Goal: Task Accomplishment & Management: Manage account settings

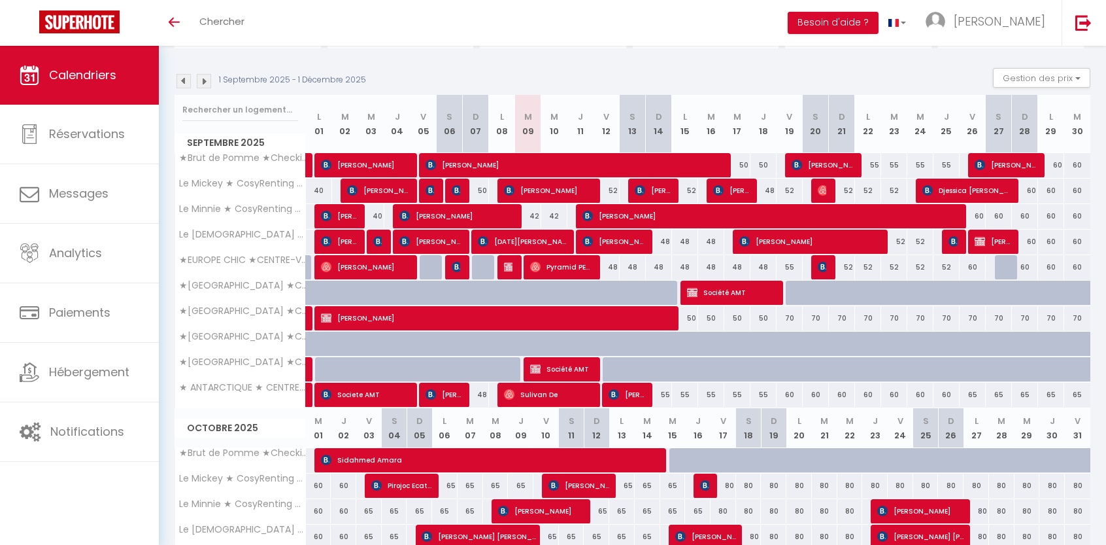
scroll to position [115, 0]
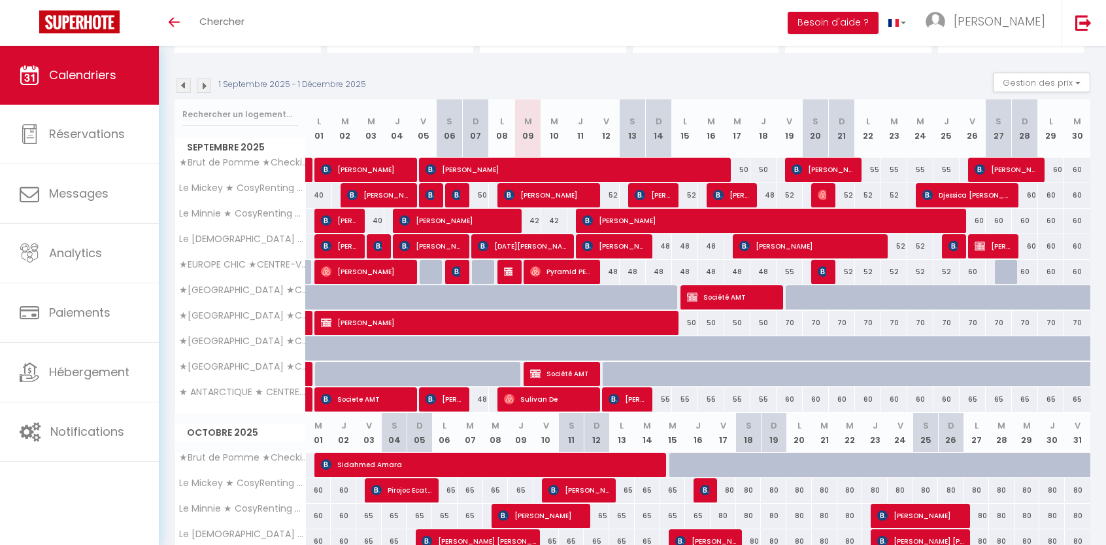
click at [790, 322] on div "70" at bounding box center [790, 323] width 26 height 24
type input "70"
type input "Ven 19 Septembre 2025"
type input "Sam 20 Septembre 2025"
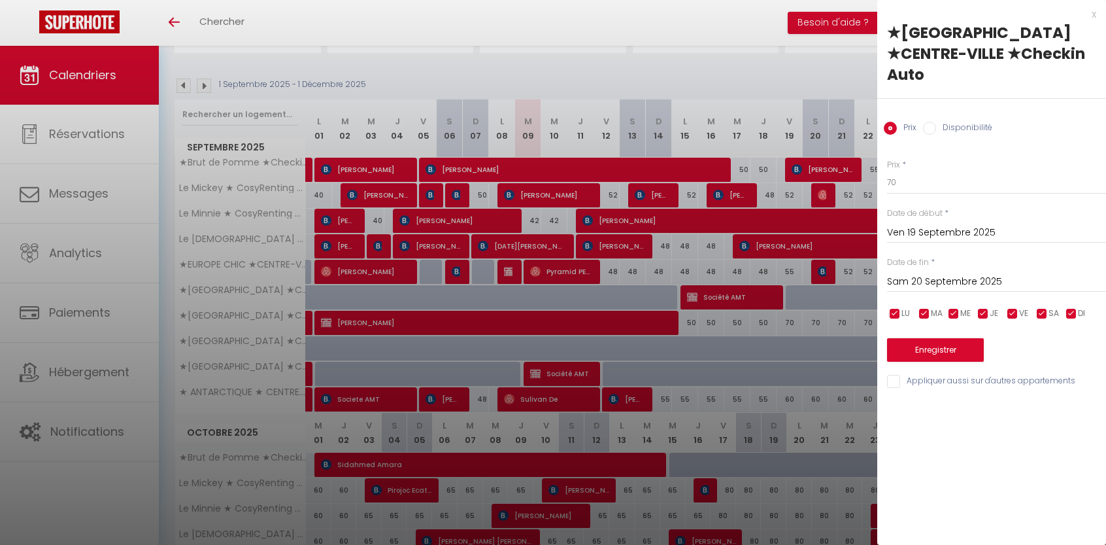
click at [735, 57] on div at bounding box center [553, 272] width 1106 height 545
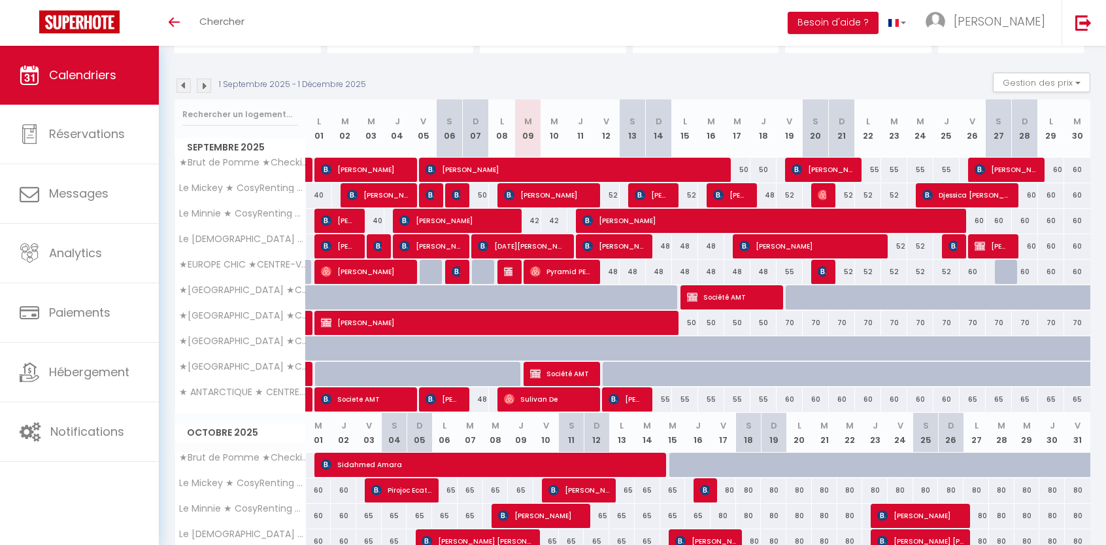
click at [790, 270] on div "55" at bounding box center [790, 272] width 26 height 24
type input "55"
type input "Ven 19 Septembre 2025"
type input "Sam 20 Septembre 2025"
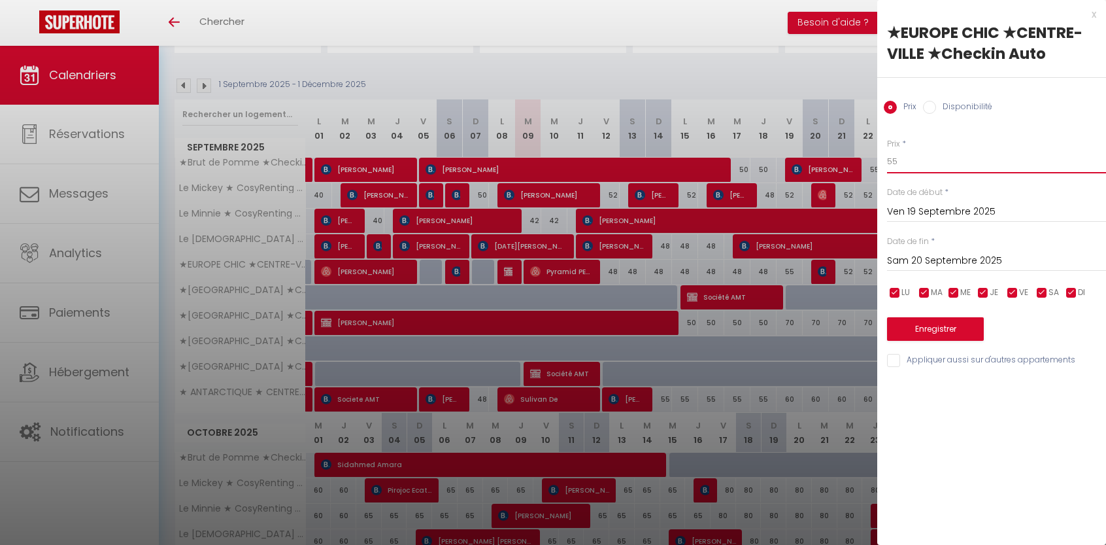
click at [904, 163] on input "55" at bounding box center [996, 162] width 219 height 24
type input "52"
click at [924, 327] on button "Enregistrer" at bounding box center [935, 329] width 97 height 24
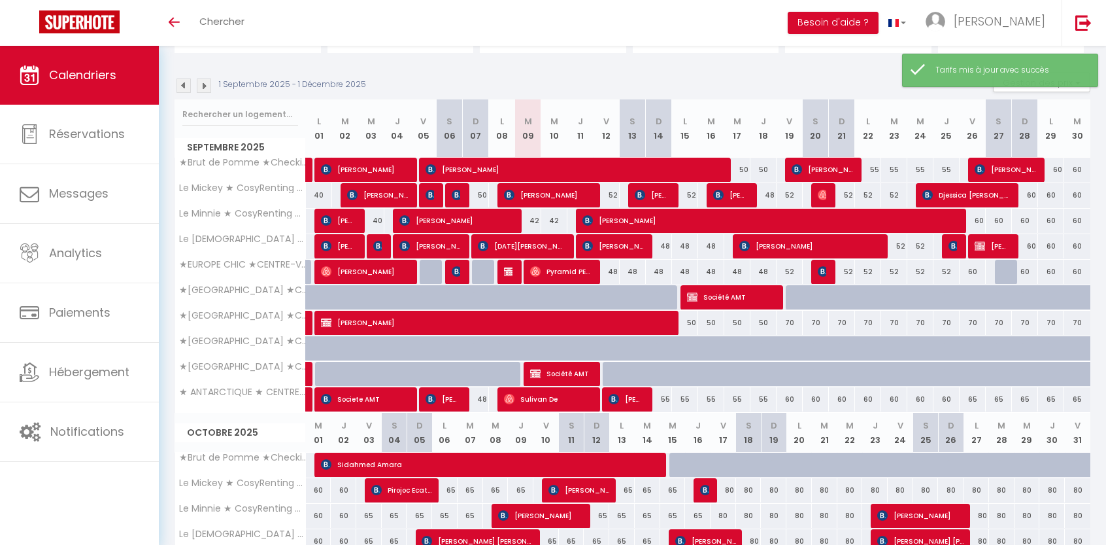
click at [973, 272] on div "60" at bounding box center [973, 272] width 26 height 24
type input "60"
type input "Ven 26 Septembre 2025"
type input "[PERSON_NAME] 27 Septembre 2025"
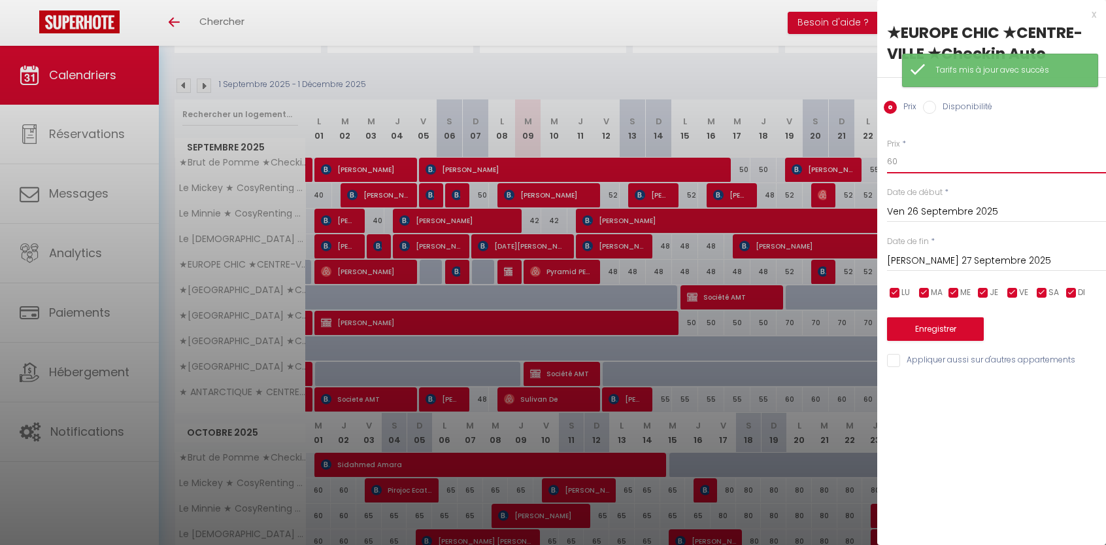
click at [936, 164] on input "60" at bounding box center [996, 162] width 219 height 24
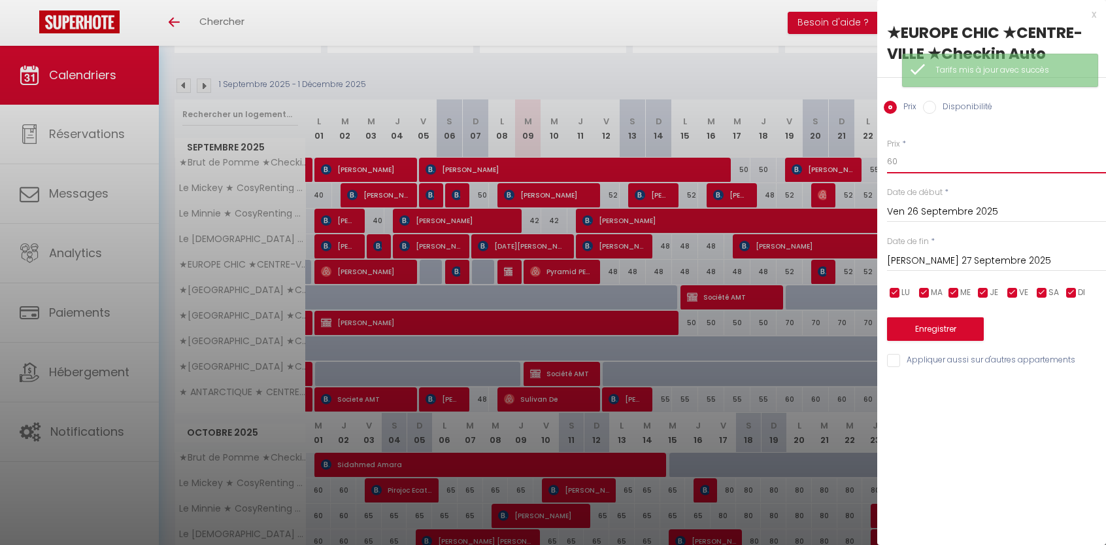
type input "6"
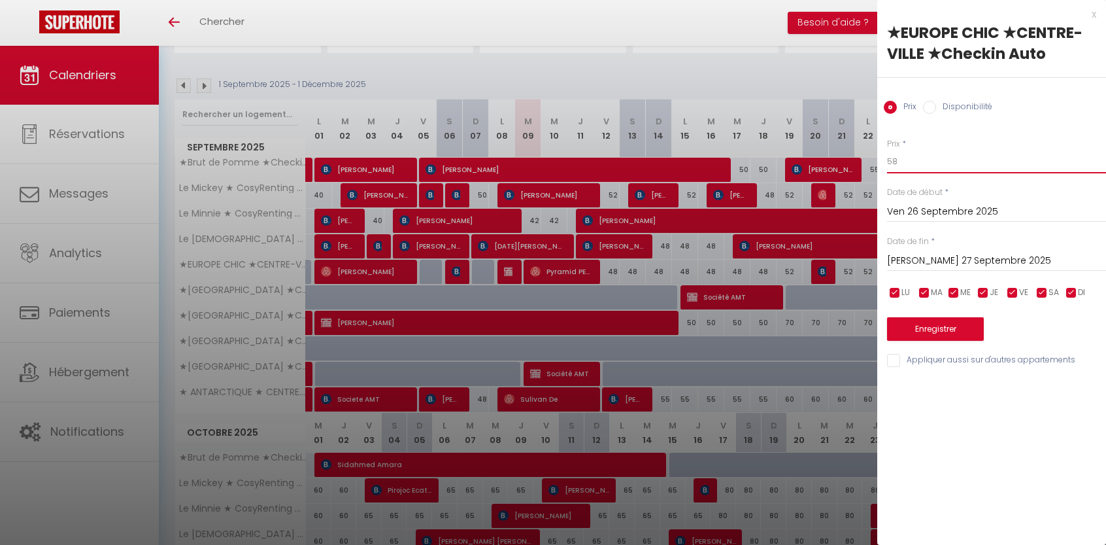
type input "58"
click at [947, 263] on input "[PERSON_NAME] 27 Septembre 2025" at bounding box center [996, 260] width 219 height 17
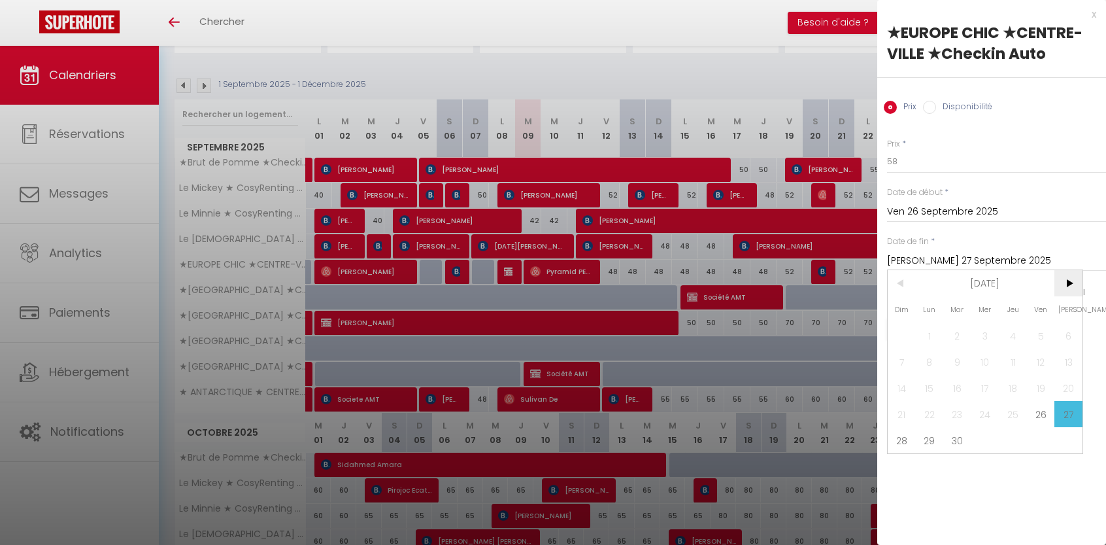
click at [1065, 280] on span ">" at bounding box center [1069, 283] width 28 height 26
click at [1044, 335] on span "3" at bounding box center [1041, 335] width 28 height 26
type input "Ven 03 Octobre 2025"
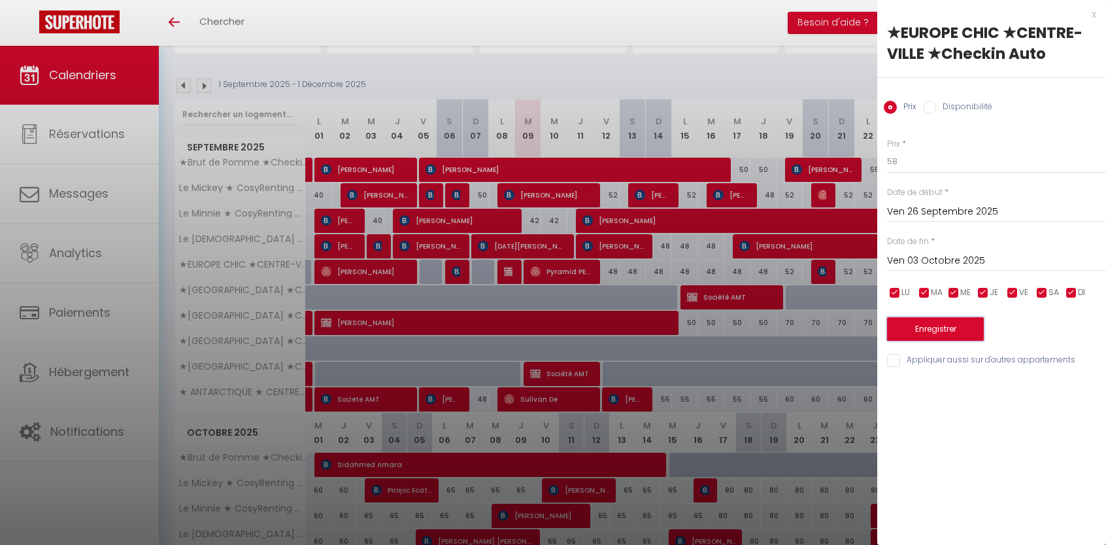
click at [936, 333] on button "Enregistrer" at bounding box center [935, 329] width 97 height 24
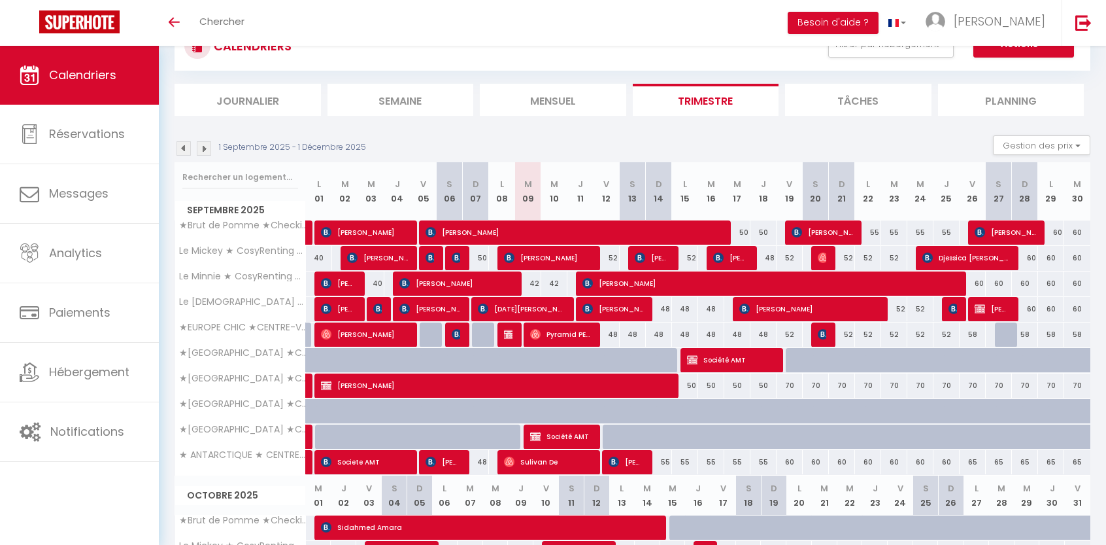
scroll to position [65, 0]
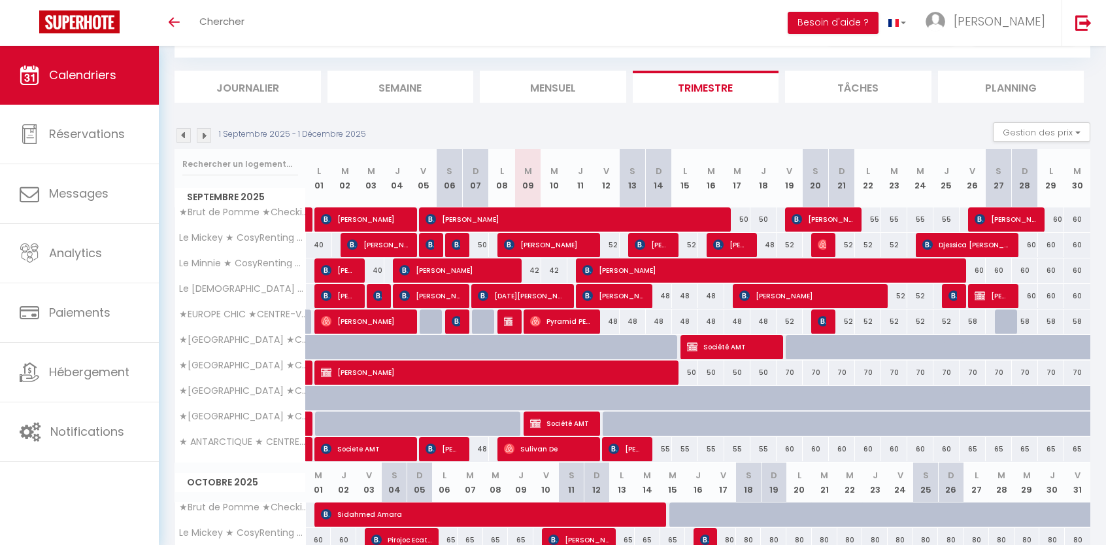
click at [790, 372] on div "70" at bounding box center [790, 372] width 26 height 24
type input "70"
type input "Ven 19 Septembre 2025"
type input "Sam 20 Septembre 2025"
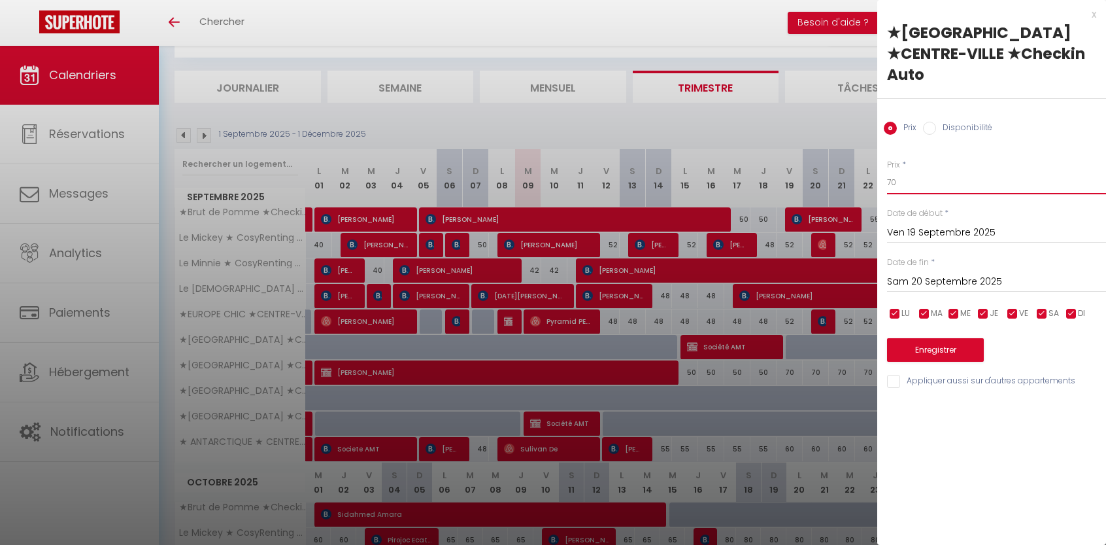
click at [930, 171] on input "70" at bounding box center [996, 183] width 219 height 24
type input "7"
type input "55"
click at [936, 273] on input "Sam 20 Septembre 2025" at bounding box center [996, 281] width 219 height 17
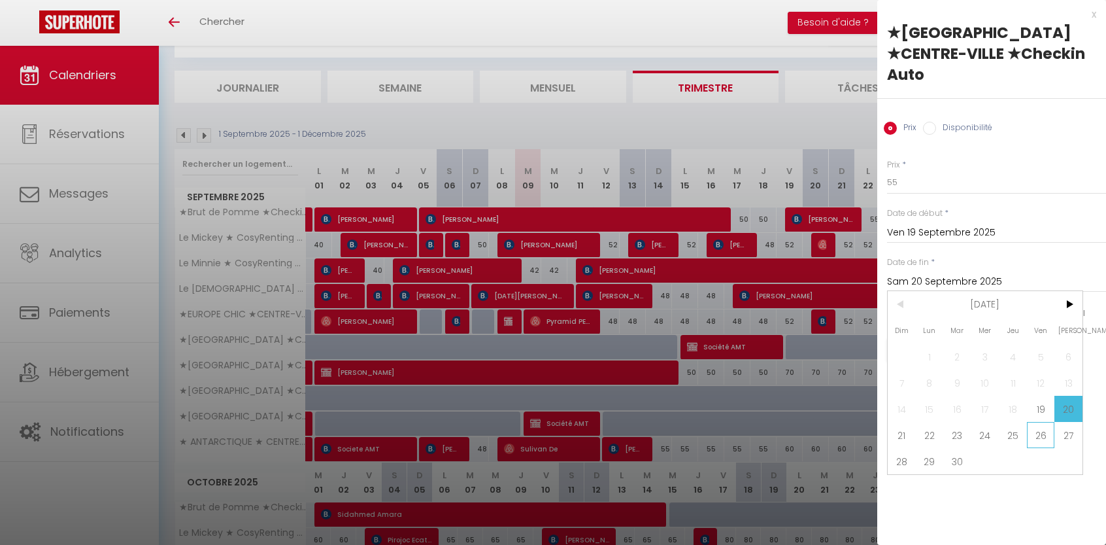
click at [1036, 422] on span "26" at bounding box center [1041, 435] width 28 height 26
type input "Ven 26 Septembre 2025"
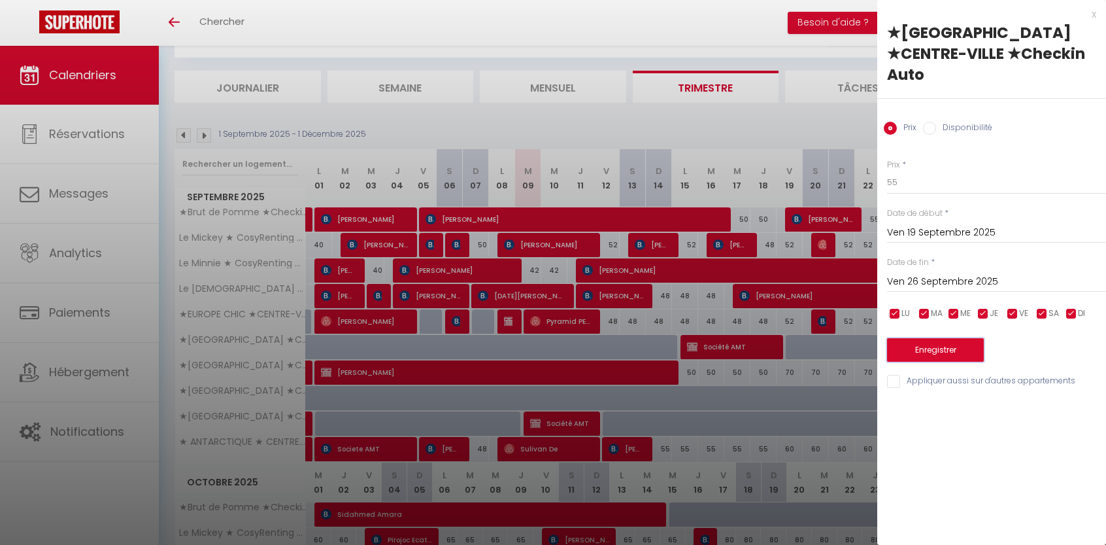
click at [907, 338] on button "Enregistrer" at bounding box center [935, 350] width 97 height 24
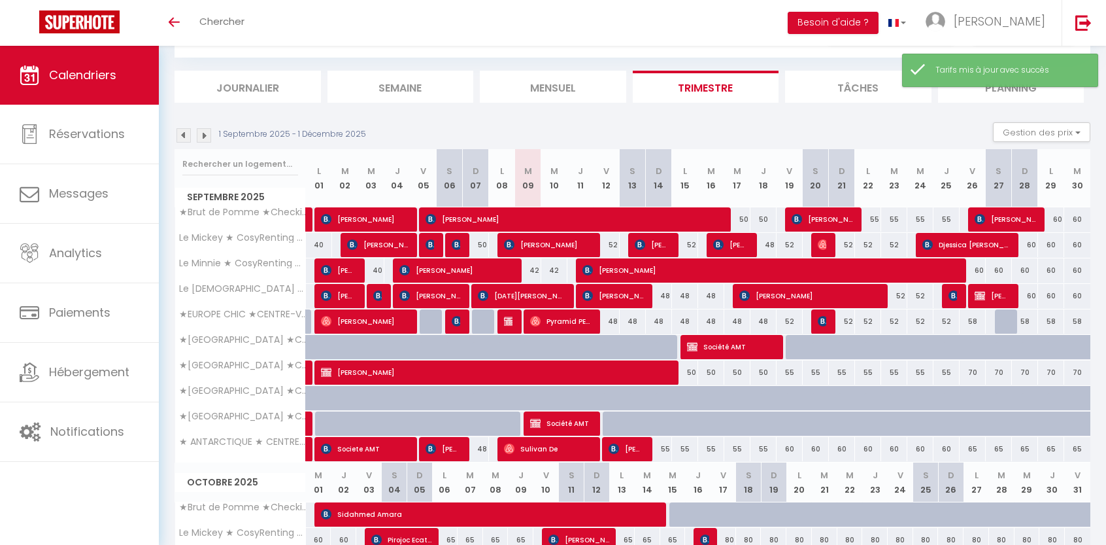
click at [972, 370] on div "70" at bounding box center [973, 372] width 26 height 24
type input "70"
type input "Ven 26 Septembre 2025"
type input "[PERSON_NAME] 27 Septembre 2025"
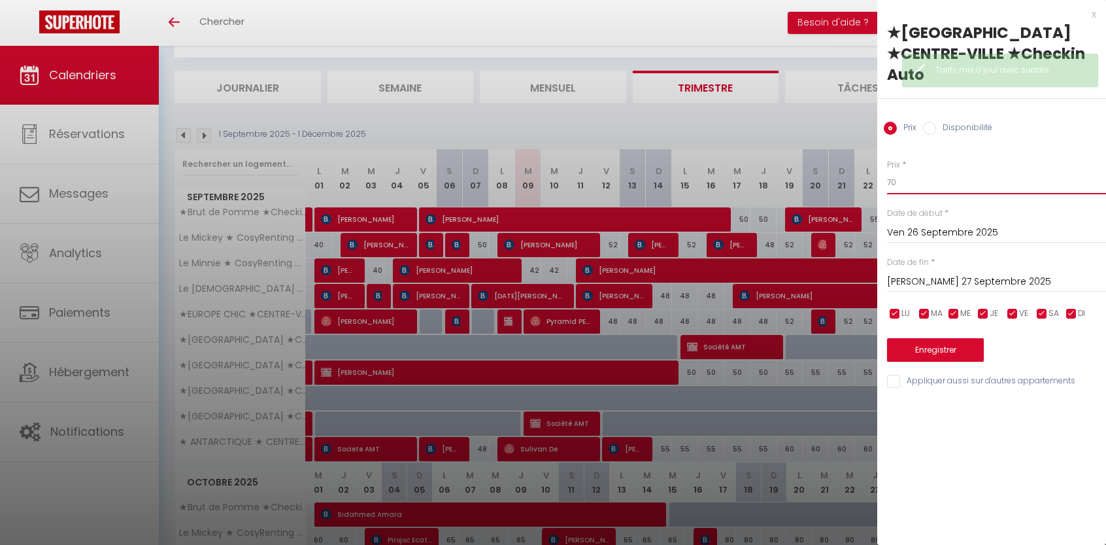
click at [917, 171] on input "70" at bounding box center [996, 183] width 219 height 24
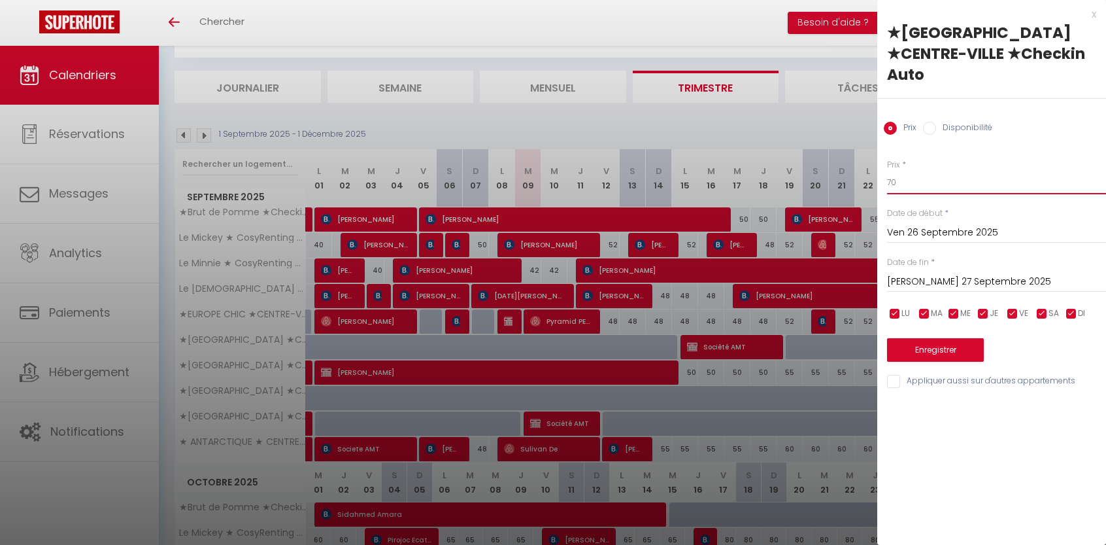
type input "7"
type input "60"
click at [926, 273] on input "[PERSON_NAME] 27 Septembre 2025" at bounding box center [996, 281] width 219 height 17
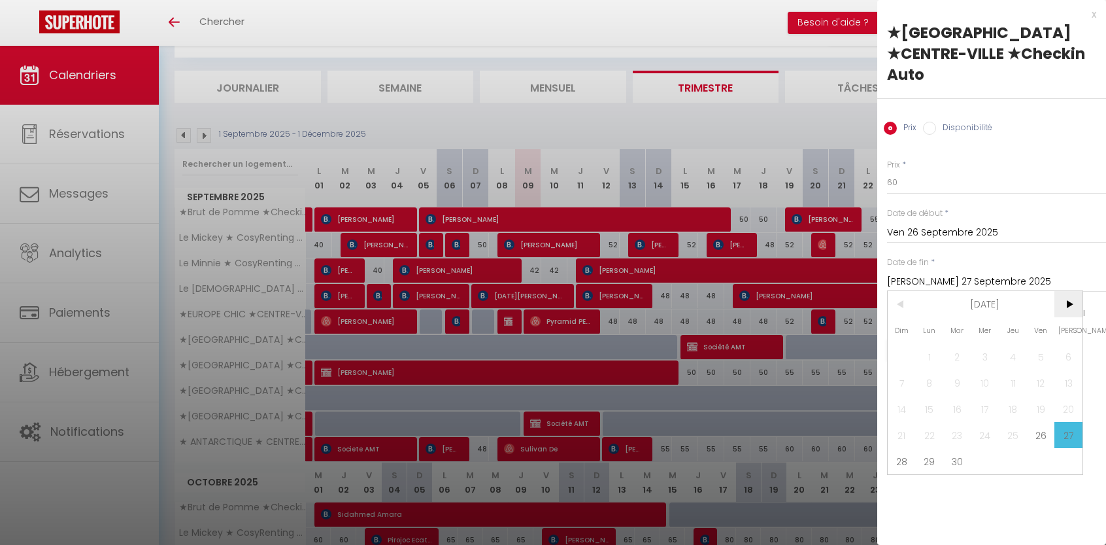
click at [1072, 291] on span ">" at bounding box center [1069, 304] width 28 height 26
click at [1035, 343] on span "3" at bounding box center [1041, 356] width 28 height 26
type input "Ven 03 Octobre 2025"
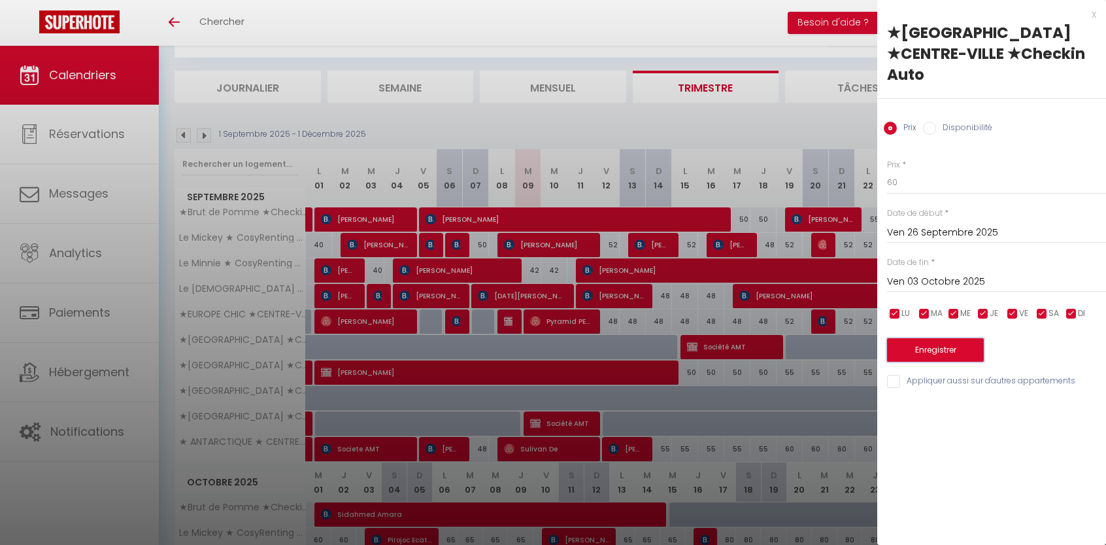
click at [963, 338] on button "Enregistrer" at bounding box center [935, 350] width 97 height 24
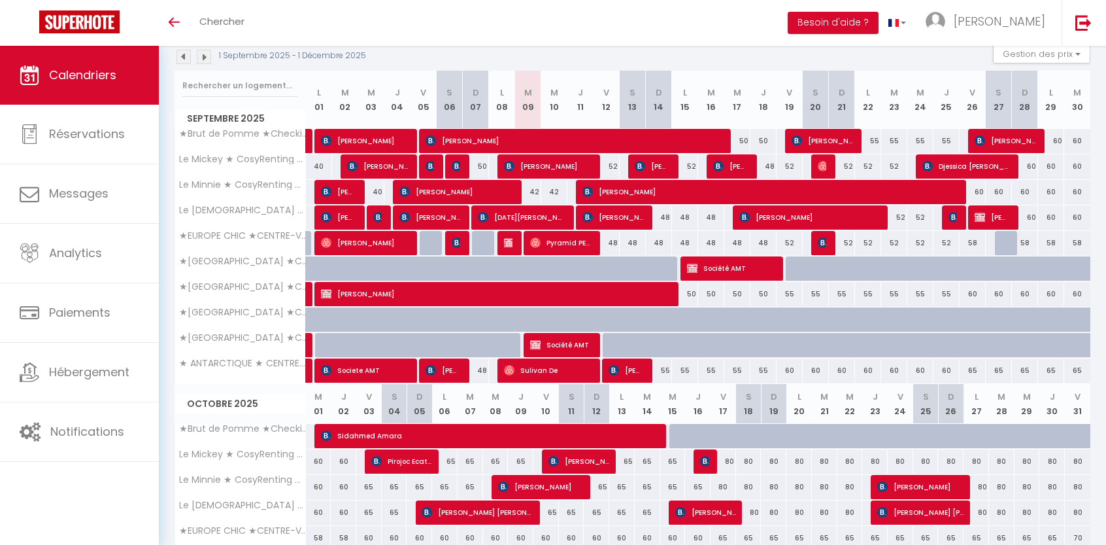
scroll to position [131, 0]
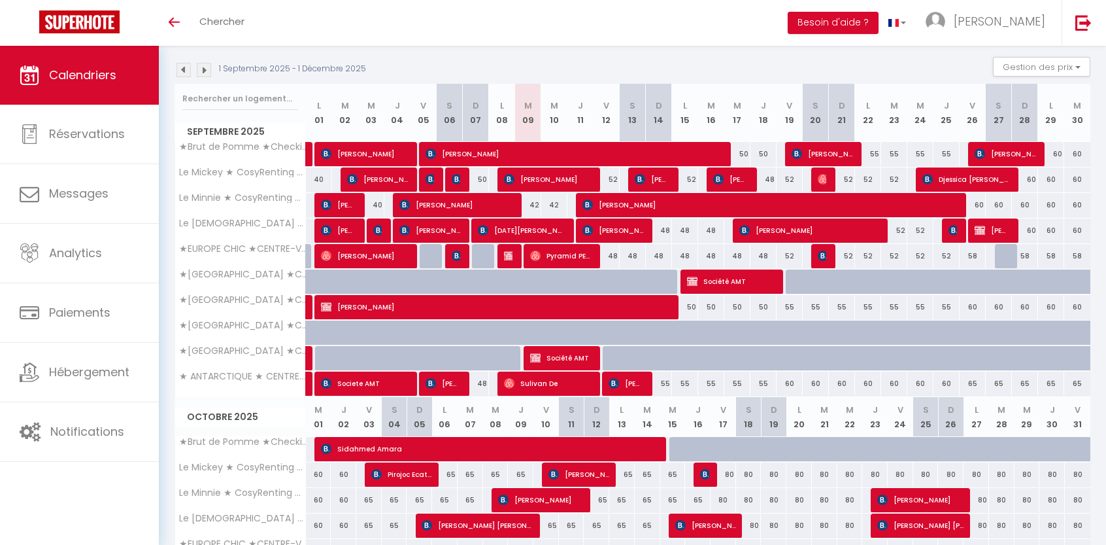
click at [999, 304] on div "60" at bounding box center [999, 307] width 26 height 24
type input "60"
type input "[PERSON_NAME] 27 Septembre 2025"
type input "Dim 28 Septembre 2025"
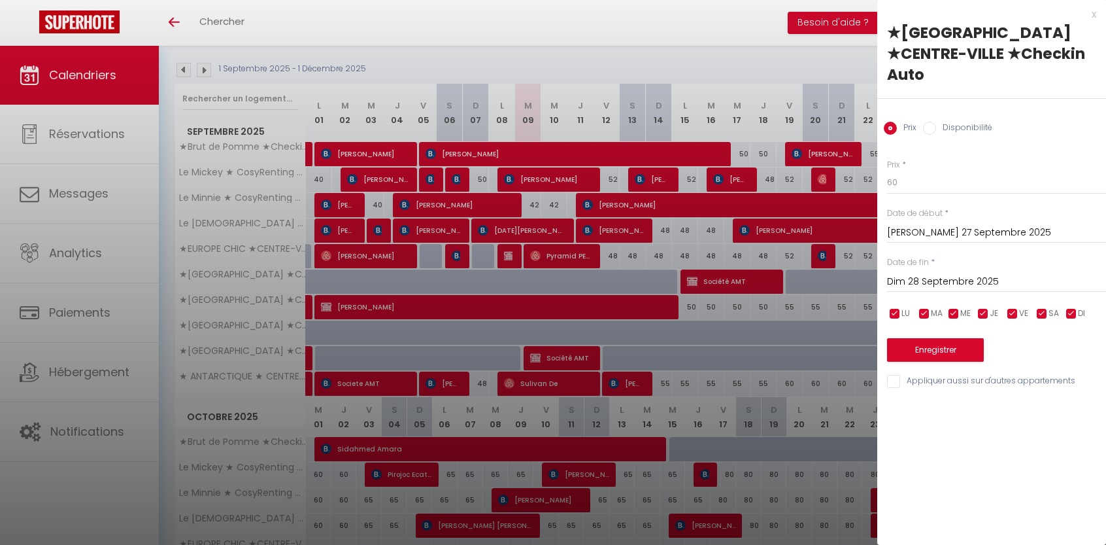
click at [933, 122] on input "Disponibilité" at bounding box center [929, 128] width 13 height 13
radio input "true"
radio input "false"
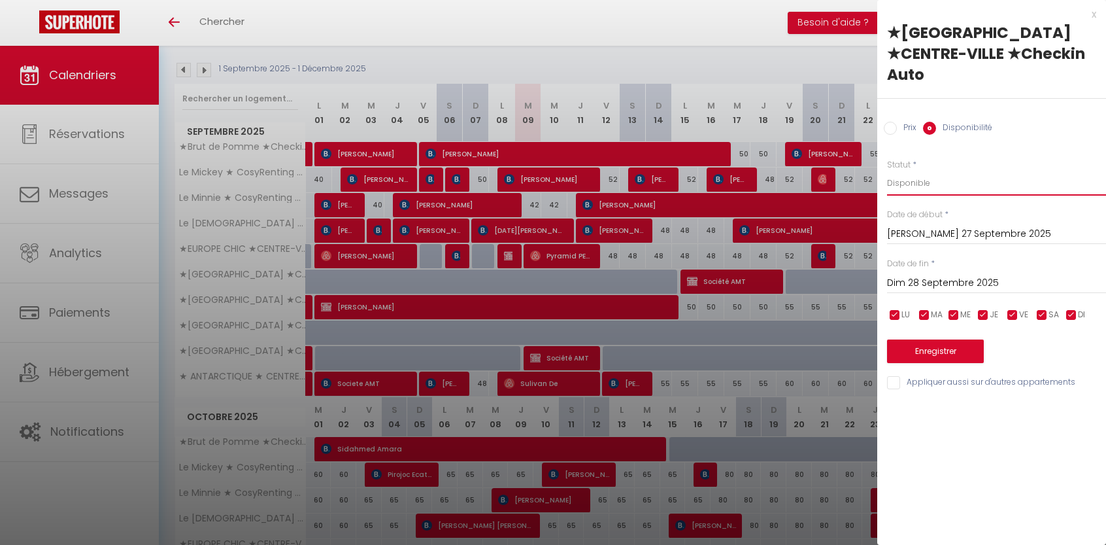
click at [921, 171] on select "Disponible Indisponible" at bounding box center [996, 183] width 219 height 25
select select "0"
click at [887, 171] on select "Disponible Indisponible" at bounding box center [996, 183] width 219 height 25
click at [934, 339] on button "Enregistrer" at bounding box center [935, 351] width 97 height 24
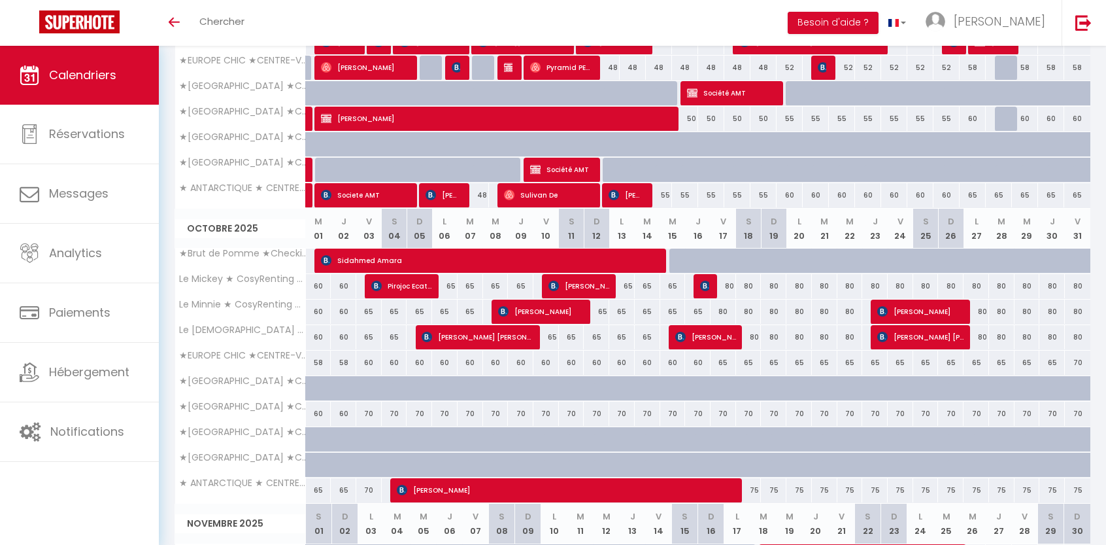
scroll to position [327, 0]
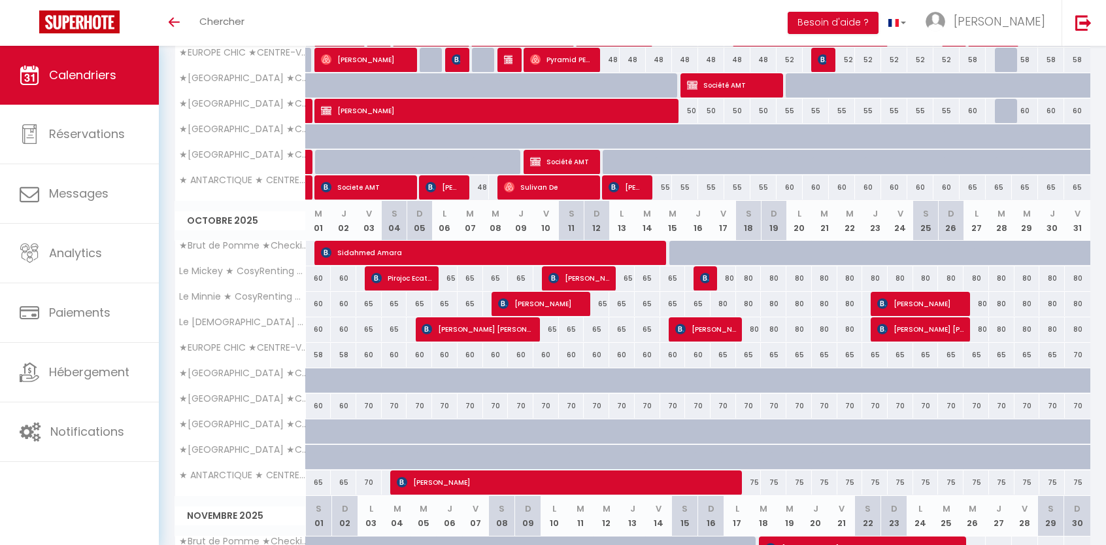
click at [368, 401] on div "70" at bounding box center [368, 406] width 25 height 24
select select "1"
type input "Ven 03 Octobre 2025"
type input "[PERSON_NAME] 04 Octobre 2025"
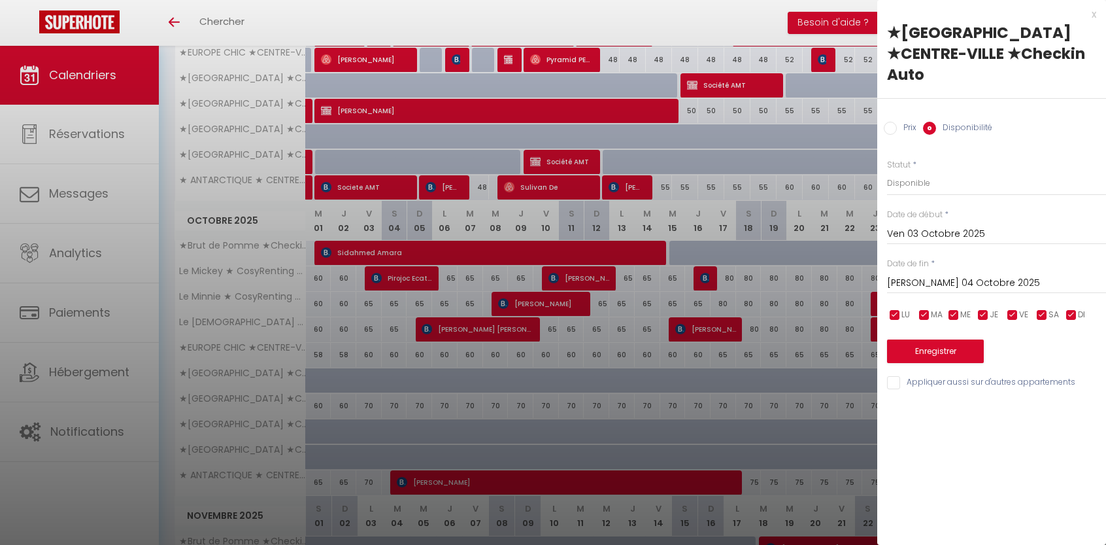
click at [762, 32] on div at bounding box center [553, 272] width 1106 height 545
select select
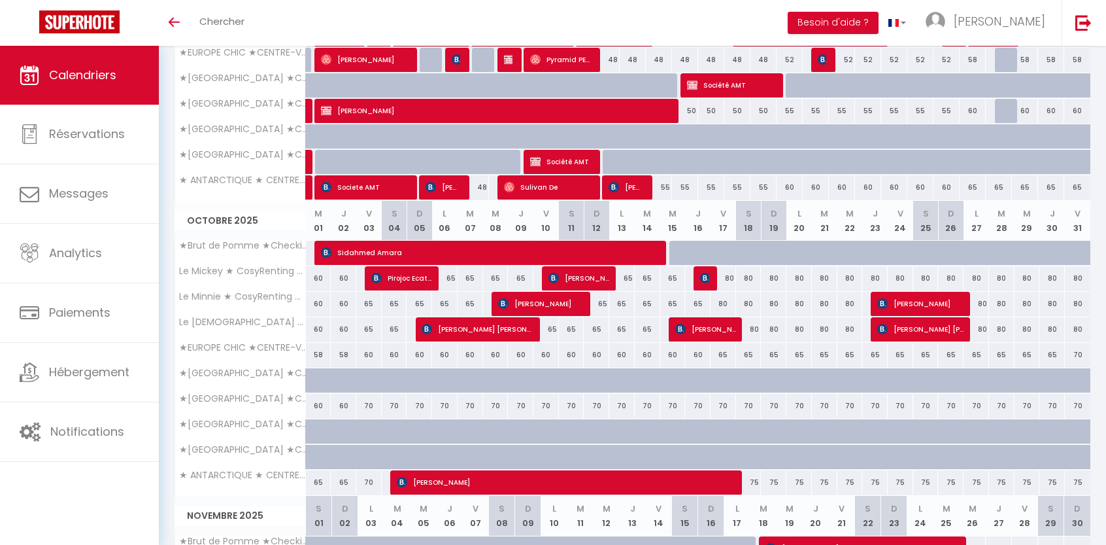
click at [371, 406] on div "70" at bounding box center [368, 406] width 25 height 24
select select "1"
type input "Ven 03 Octobre 2025"
type input "[PERSON_NAME] 04 Octobre 2025"
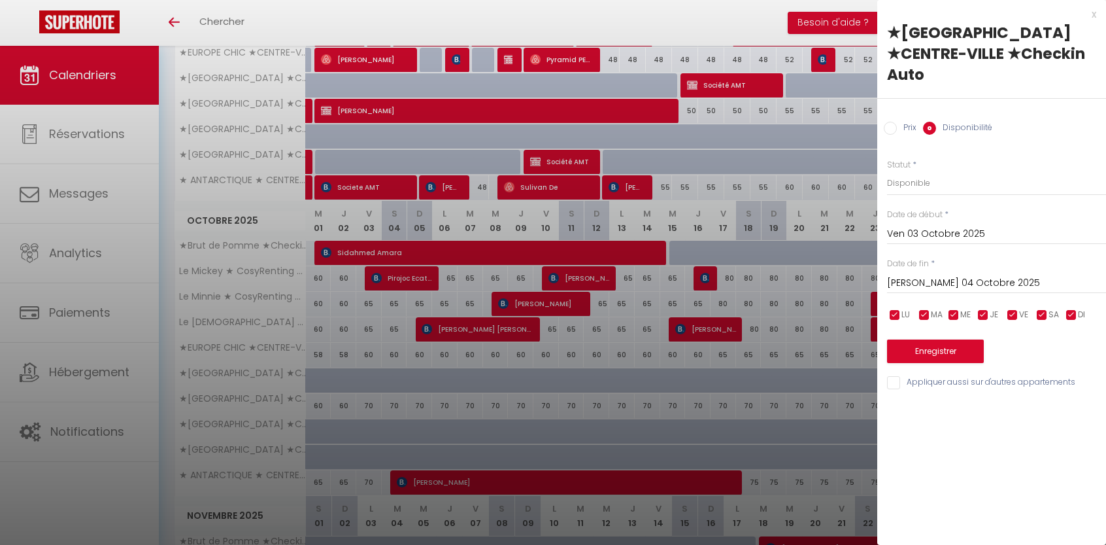
click at [898, 122] on label "Prix" at bounding box center [907, 129] width 20 height 14
click at [897, 122] on input "Prix" at bounding box center [890, 128] width 13 height 13
radio input "true"
radio input "false"
click at [918, 171] on input "70" at bounding box center [996, 183] width 219 height 24
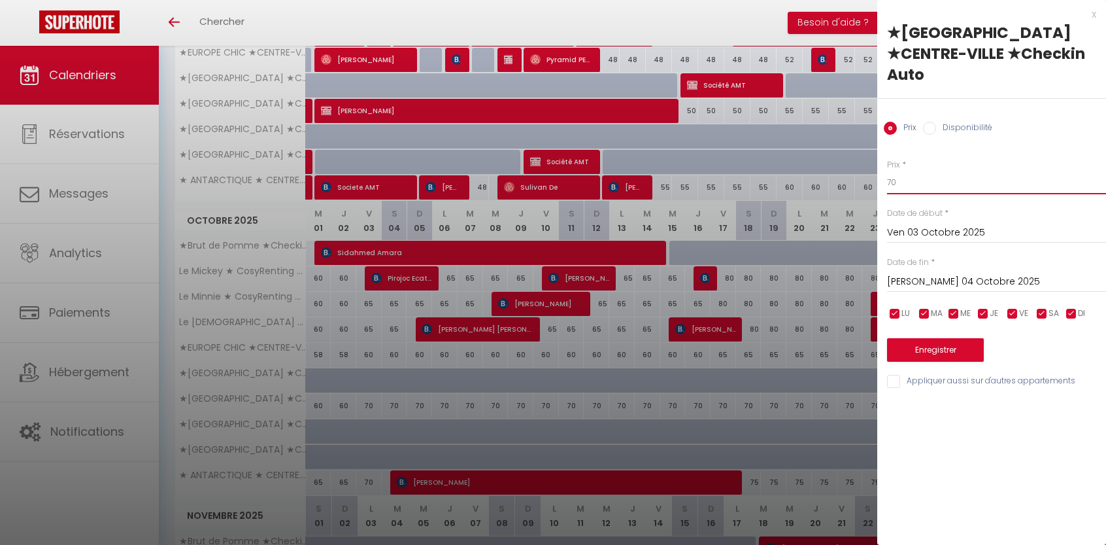
type input "7"
type input "62"
click at [960, 273] on input "[PERSON_NAME] 04 Octobre 2025" at bounding box center [996, 281] width 219 height 17
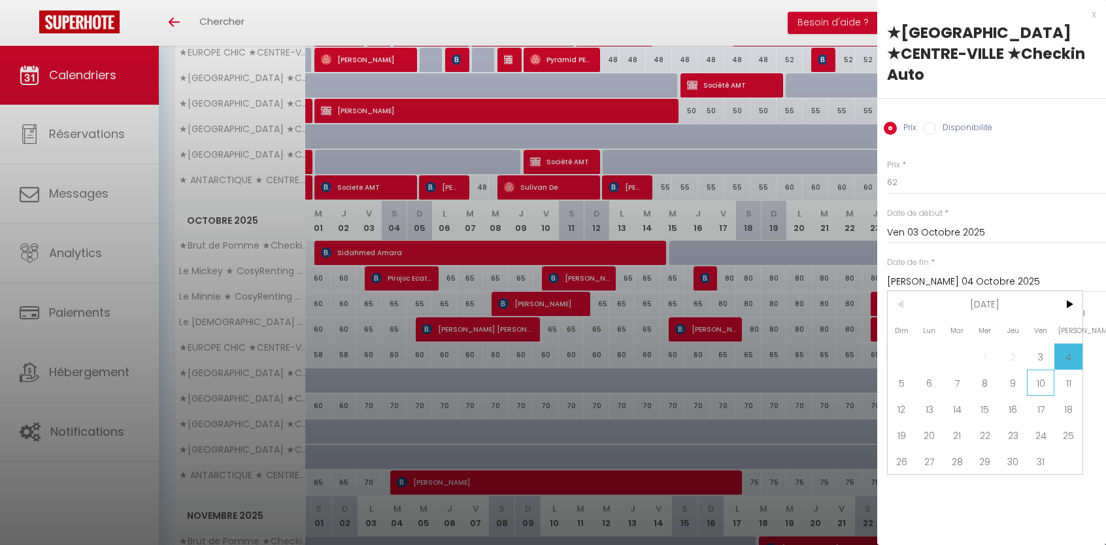
click at [1045, 369] on span "10" at bounding box center [1041, 382] width 28 height 26
type input "Ven 10 Octobre 2025"
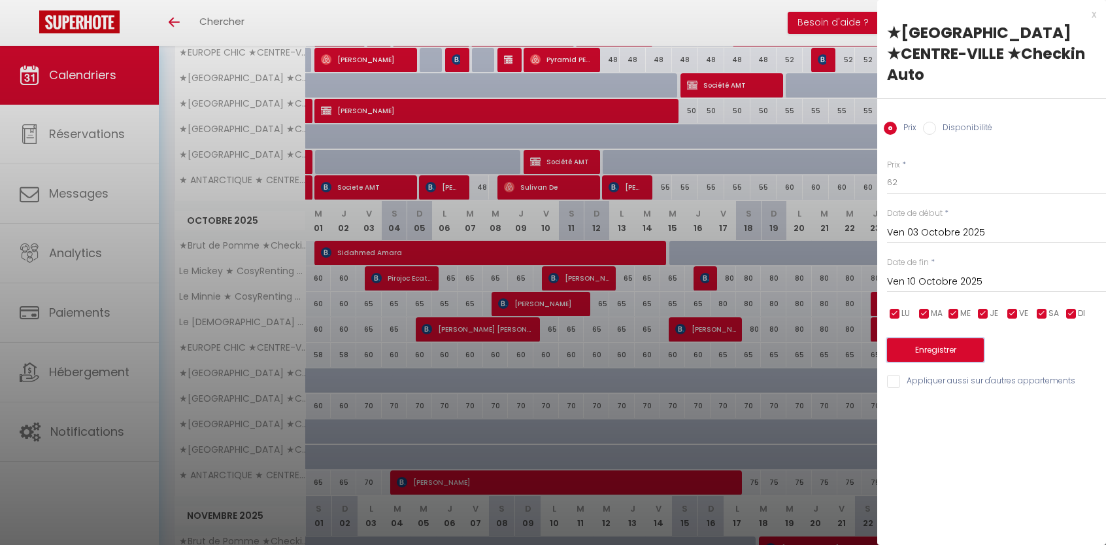
click at [968, 338] on button "Enregistrer" at bounding box center [935, 350] width 97 height 24
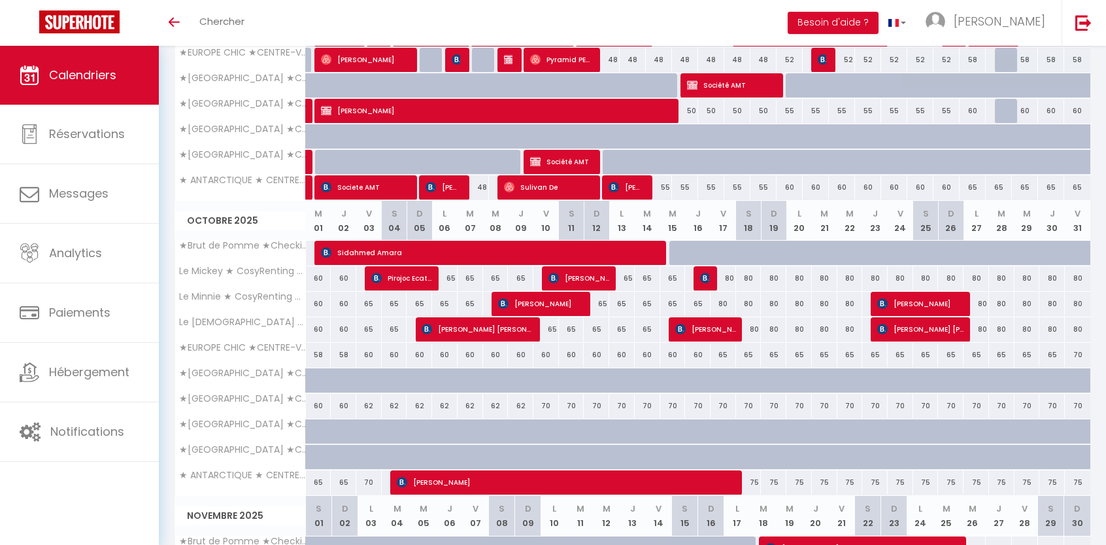
click at [523, 406] on div "62" at bounding box center [520, 406] width 25 height 24
type input "62"
type input "Jeu 09 Octobre 2025"
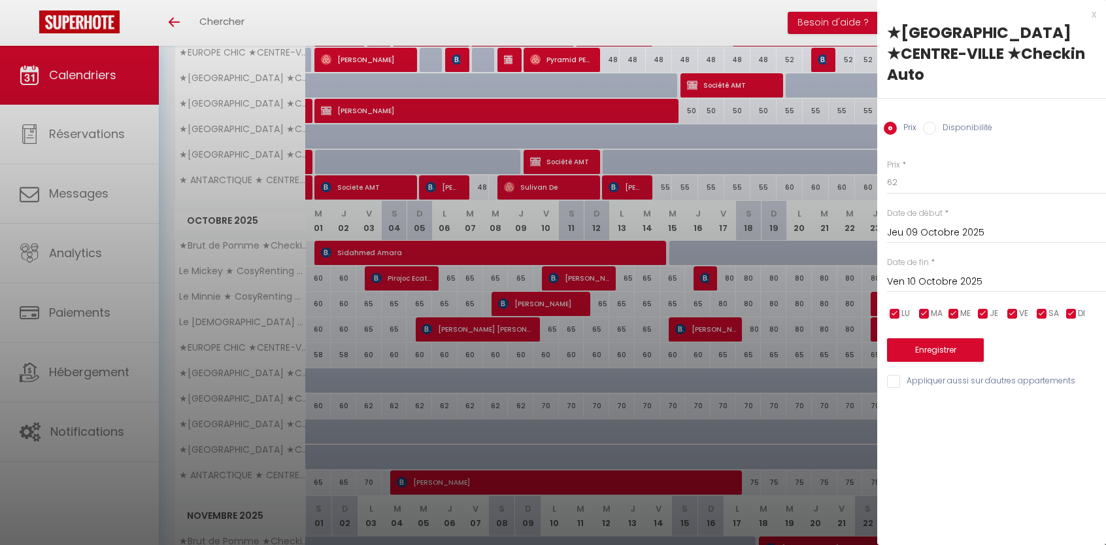
click at [922, 273] on input "Ven 10 Octobre 2025" at bounding box center [996, 281] width 219 height 17
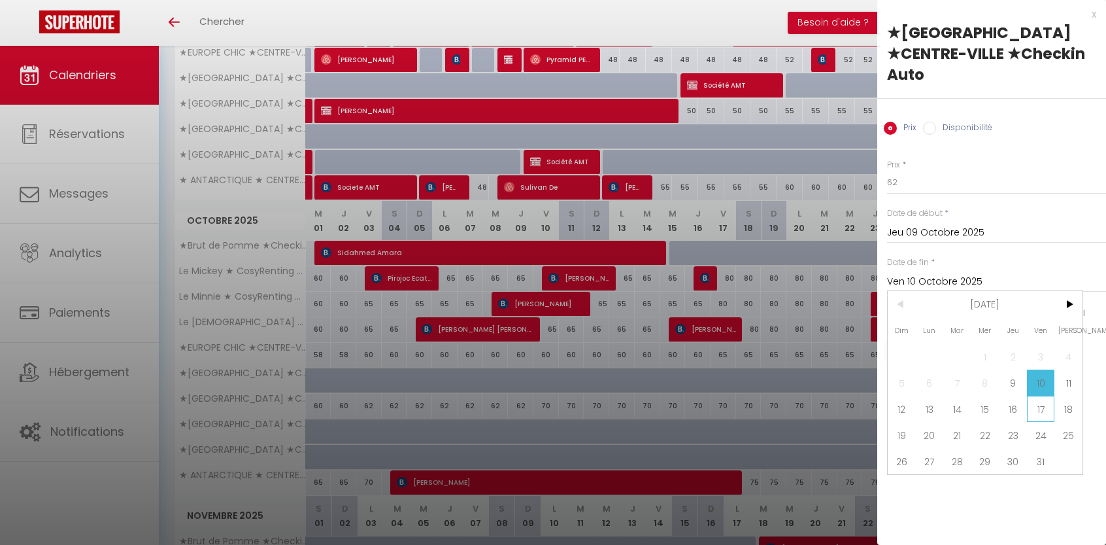
click at [1036, 396] on span "17" at bounding box center [1041, 409] width 28 height 26
type input "Ven 17 Octobre 2025"
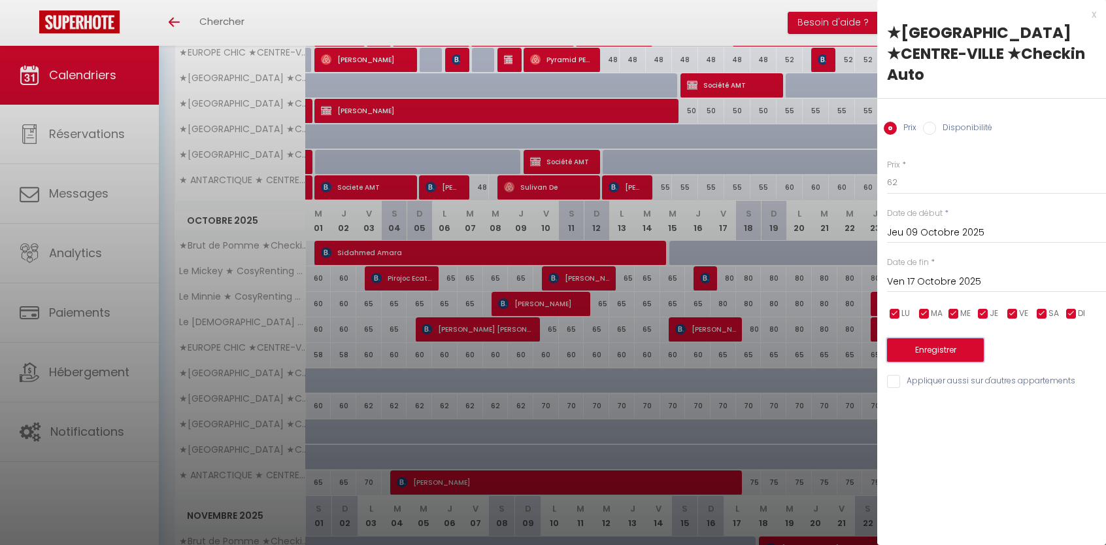
click at [938, 338] on button "Enregistrer" at bounding box center [935, 350] width 97 height 24
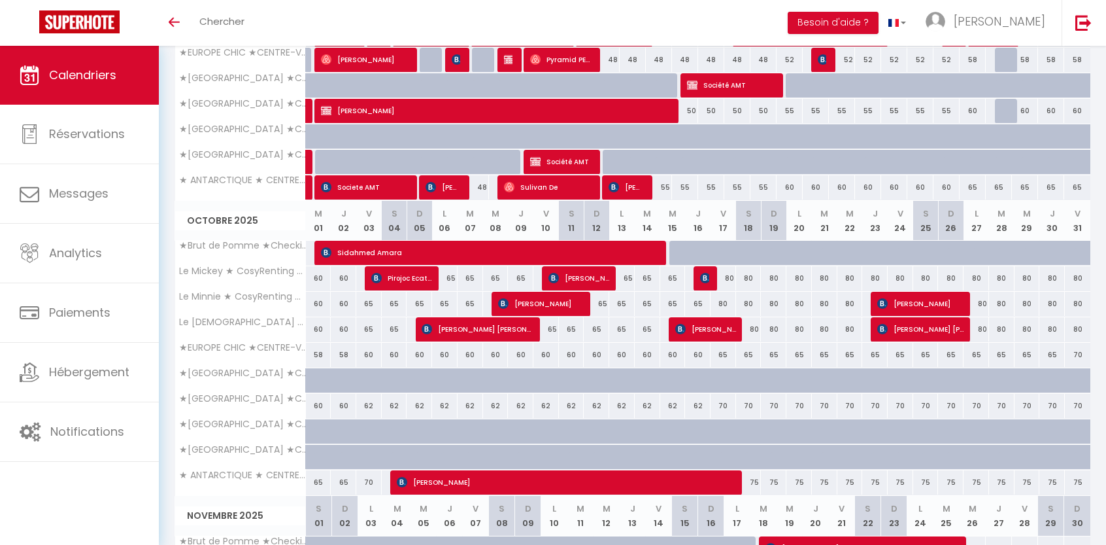
click at [723, 406] on div "70" at bounding box center [723, 406] width 25 height 24
type input "70"
type input "Ven 17 Octobre 2025"
type input "[PERSON_NAME] 18 Octobre 2025"
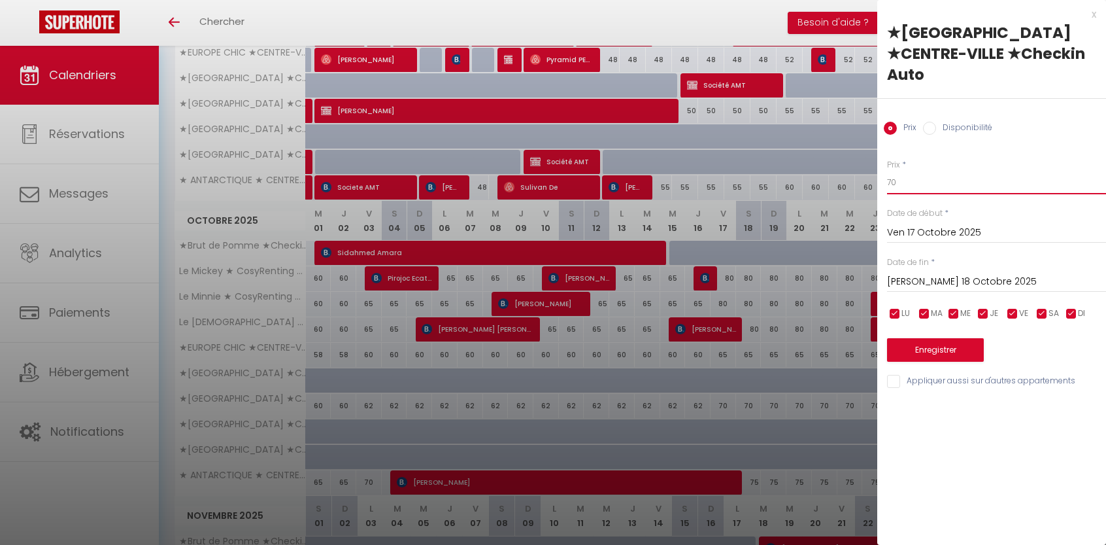
click at [911, 171] on input "70" at bounding box center [996, 183] width 219 height 24
type input "7"
type input "68"
click at [928, 273] on input "[PERSON_NAME] 18 Octobre 2025" at bounding box center [996, 281] width 219 height 17
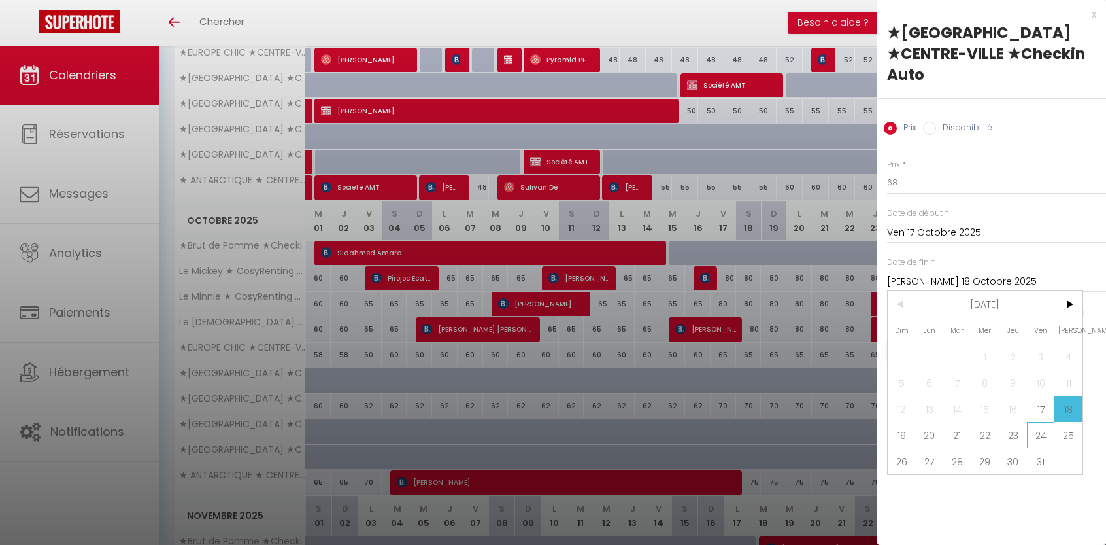
click at [1042, 422] on span "24" at bounding box center [1041, 435] width 28 height 26
type input "Ven 24 Octobre 2025"
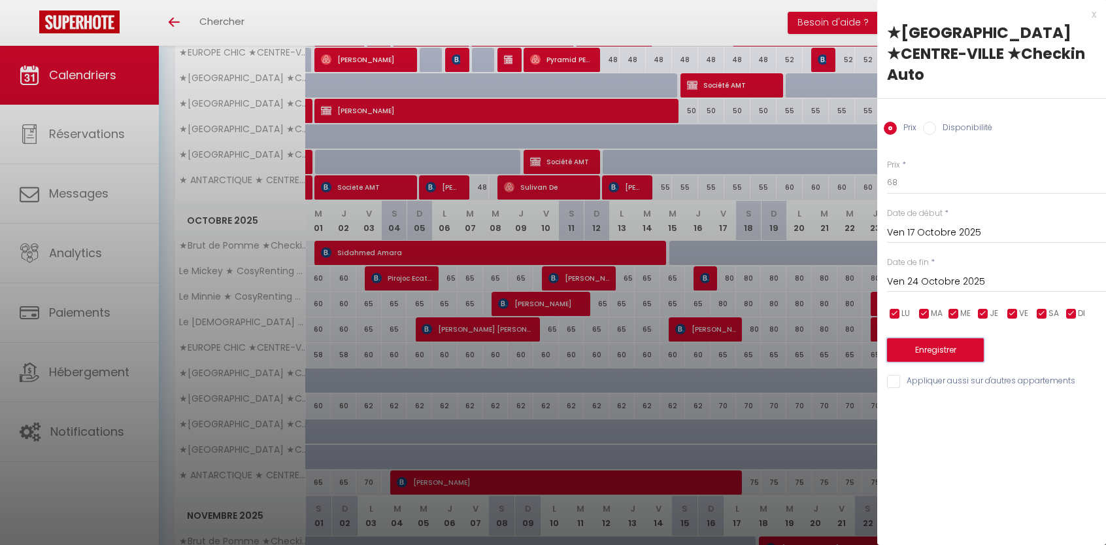
click at [936, 338] on button "Enregistrer" at bounding box center [935, 350] width 97 height 24
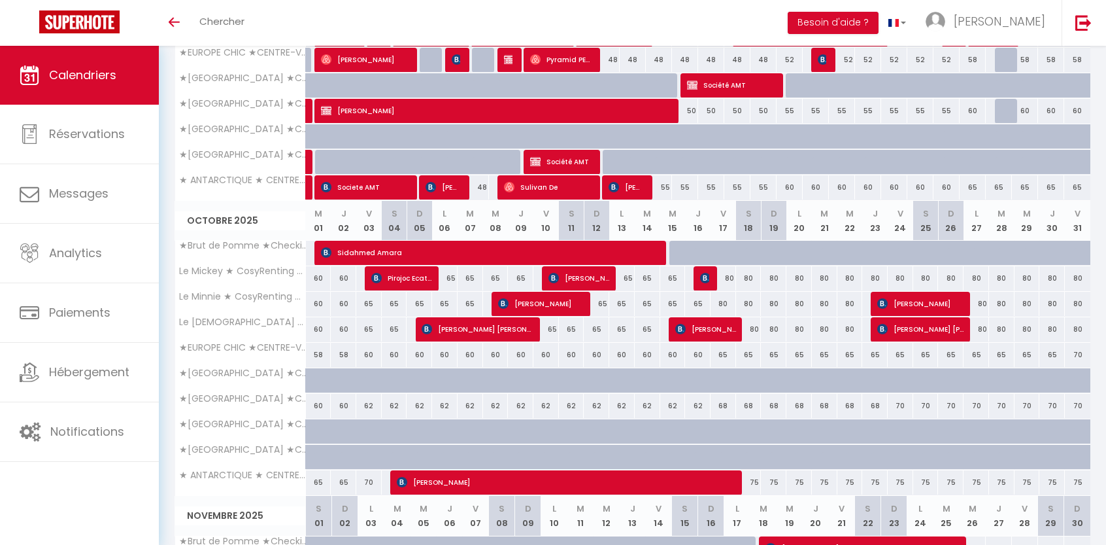
click at [874, 407] on div "68" at bounding box center [874, 406] width 25 height 24
type input "68"
type input "Jeu 23 Octobre 2025"
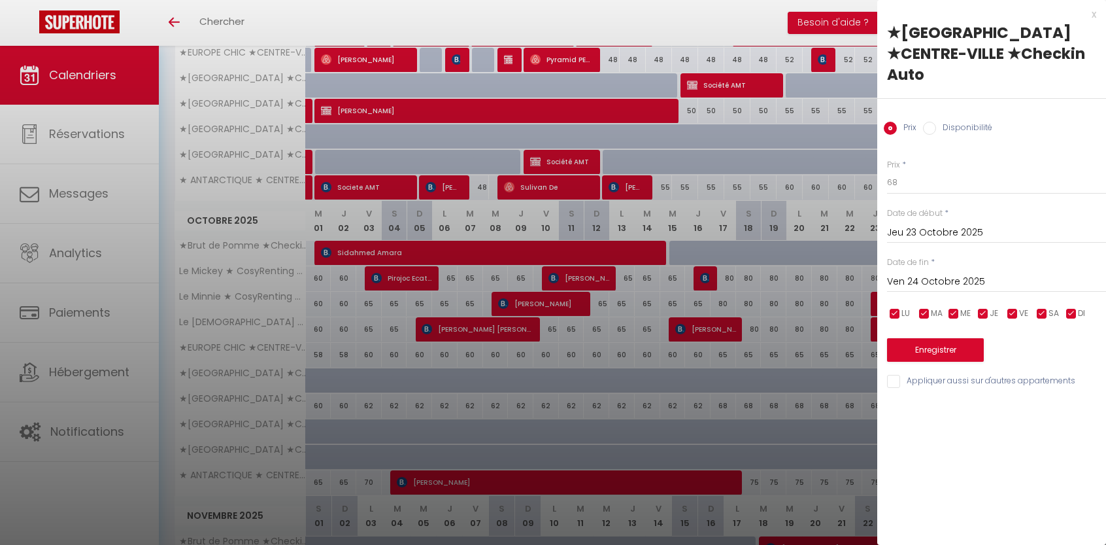
click at [924, 273] on input "Ven 24 Octobre 2025" at bounding box center [996, 281] width 219 height 17
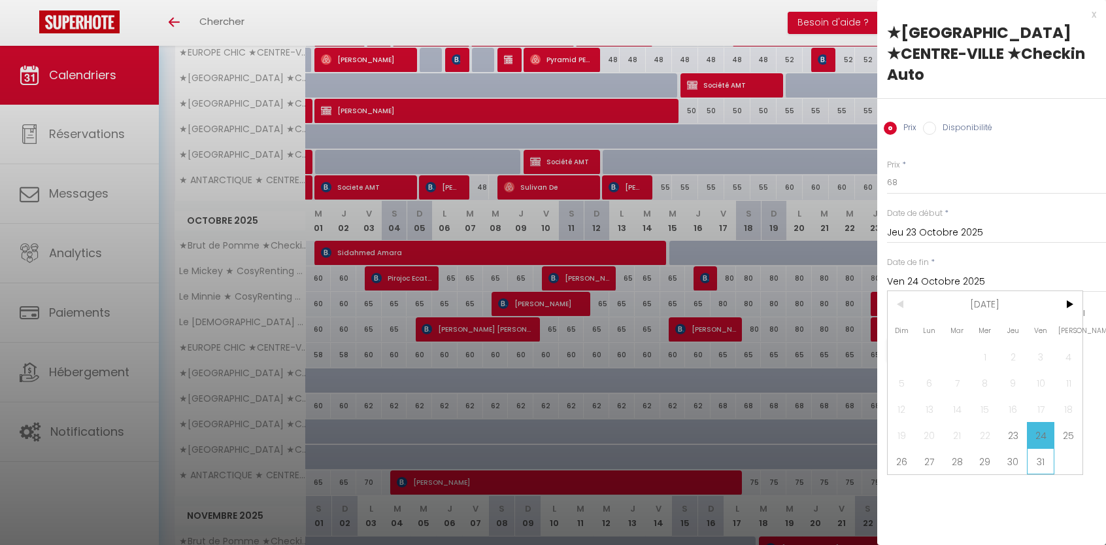
click at [1042, 448] on span "31" at bounding box center [1041, 461] width 28 height 26
type input "Ven 31 Octobre 2025"
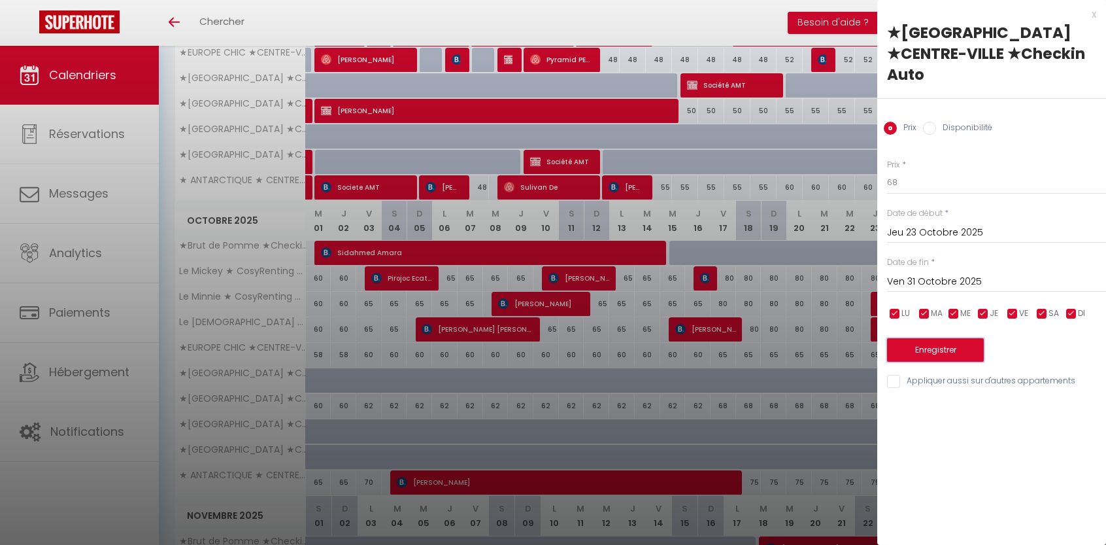
click at [953, 338] on button "Enregistrer" at bounding box center [935, 350] width 97 height 24
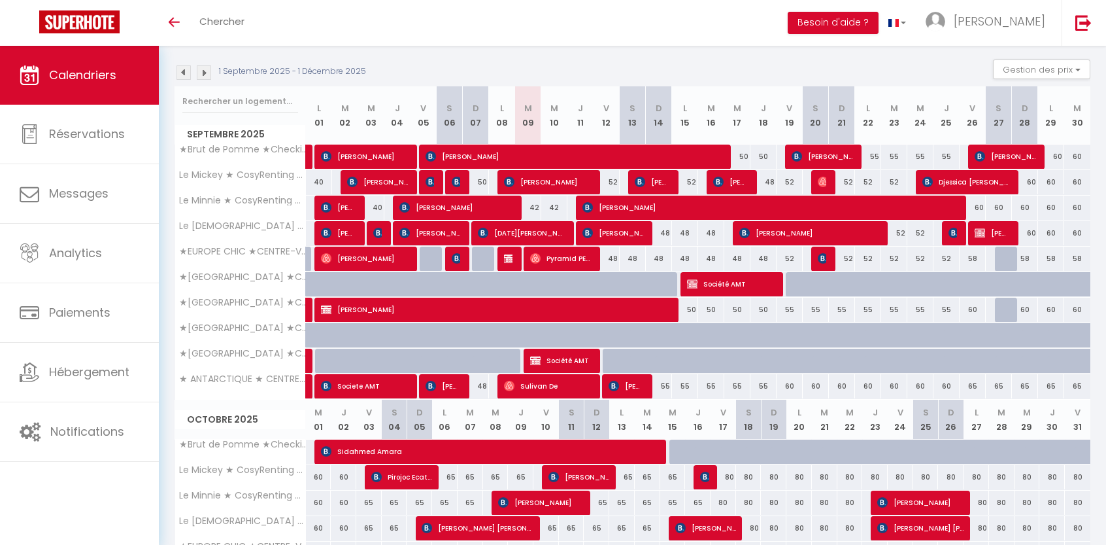
scroll to position [101, 0]
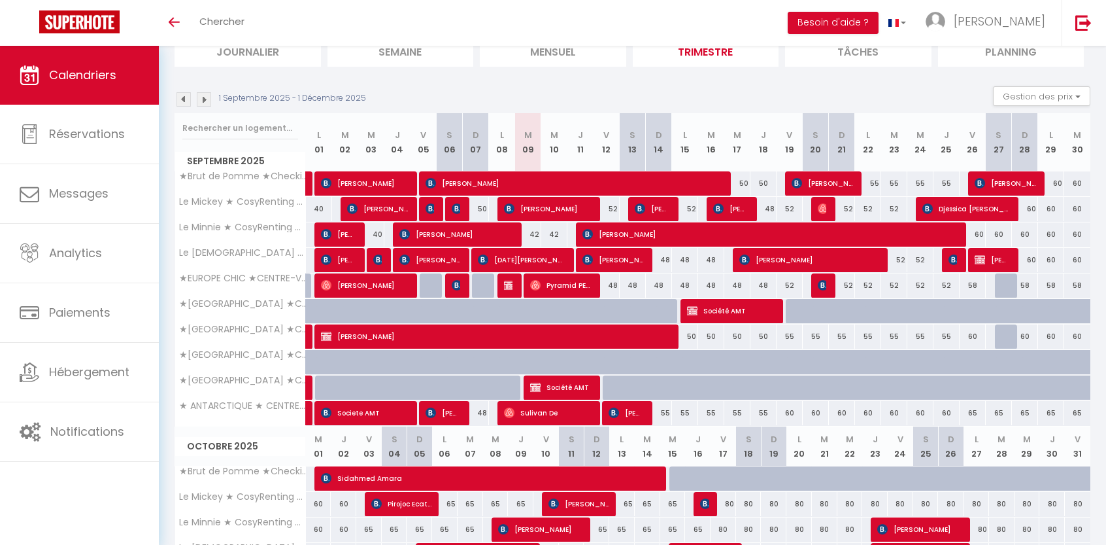
click at [534, 231] on div "42" at bounding box center [528, 234] width 26 height 24
type input "42"
type input "[DATE] Septembre 2025"
type input "Mer 10 Septembre 2025"
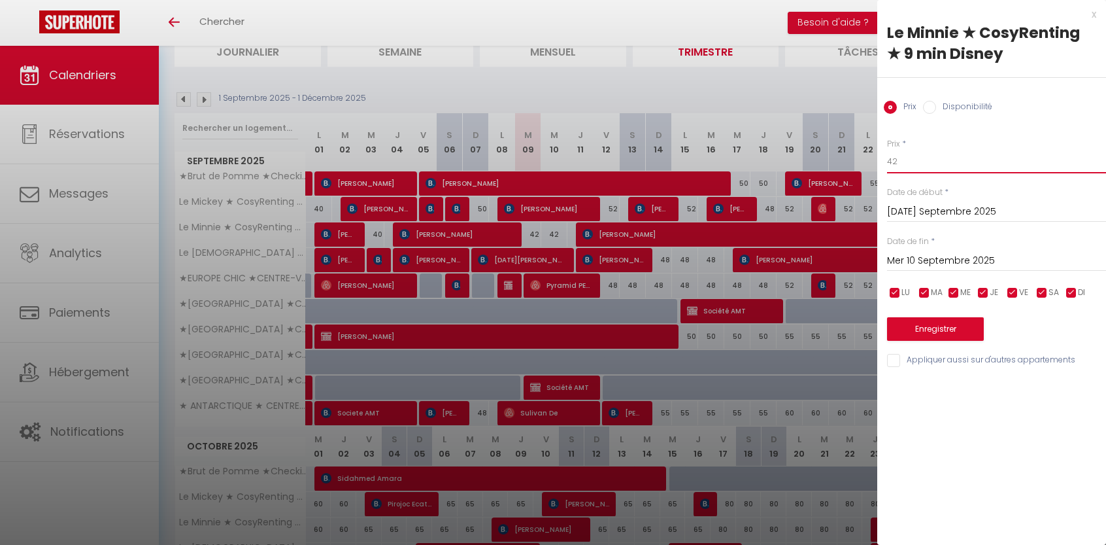
click at [921, 163] on input "42" at bounding box center [996, 162] width 219 height 24
type input "40"
click at [942, 260] on input "Mer 10 Septembre 2025" at bounding box center [996, 260] width 219 height 17
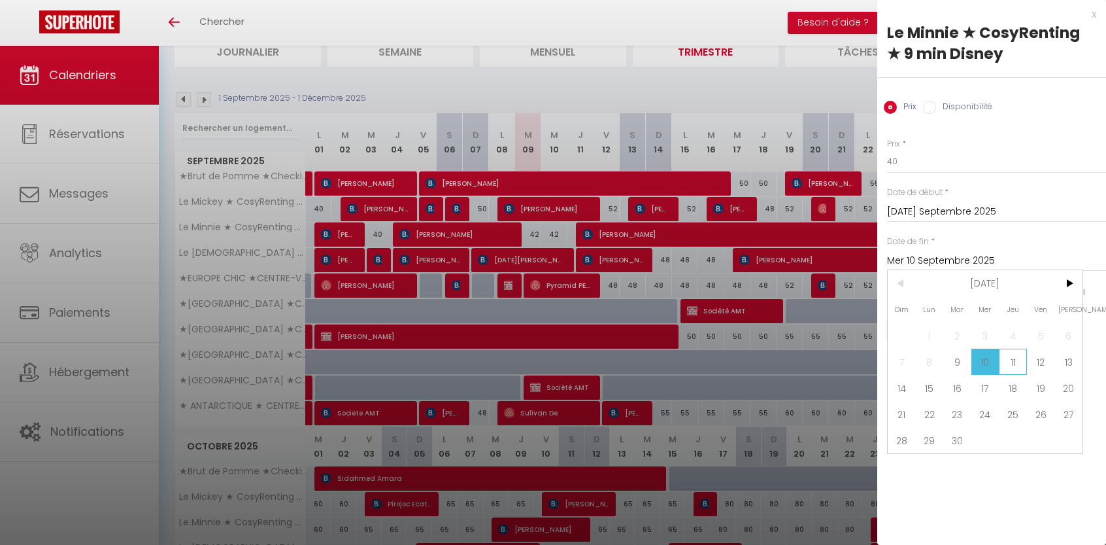
click at [1009, 359] on span "11" at bounding box center [1013, 361] width 28 height 26
type input "Jeu 11 Septembre 2025"
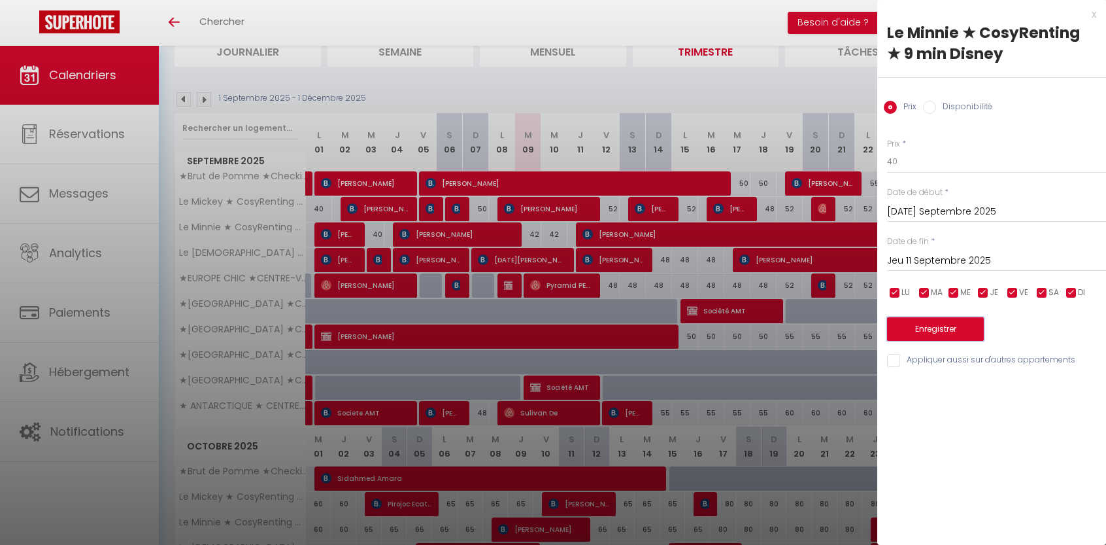
click at [935, 329] on button "Enregistrer" at bounding box center [935, 329] width 97 height 24
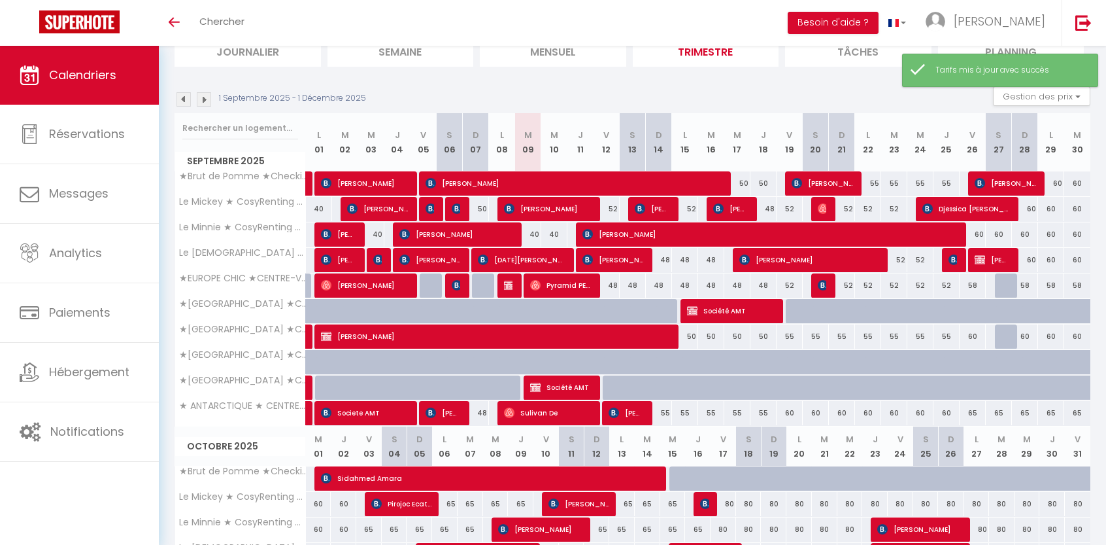
click at [614, 209] on div "52" at bounding box center [607, 209] width 26 height 24
type input "52"
type input "Ven 12 Septembre 2025"
type input "[PERSON_NAME] 13 Septembre 2025"
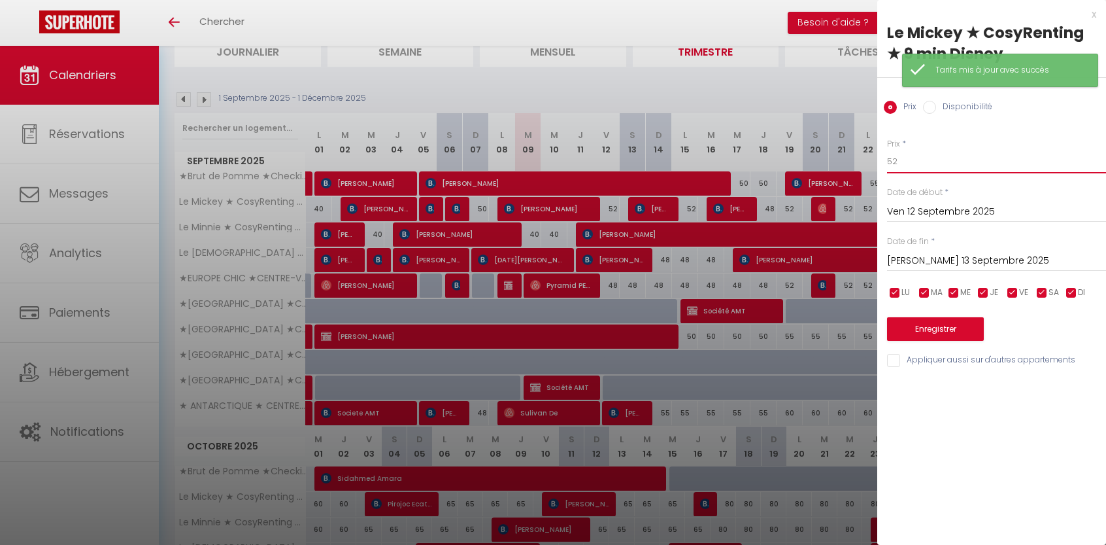
click at [912, 160] on input "52" at bounding box center [996, 162] width 219 height 24
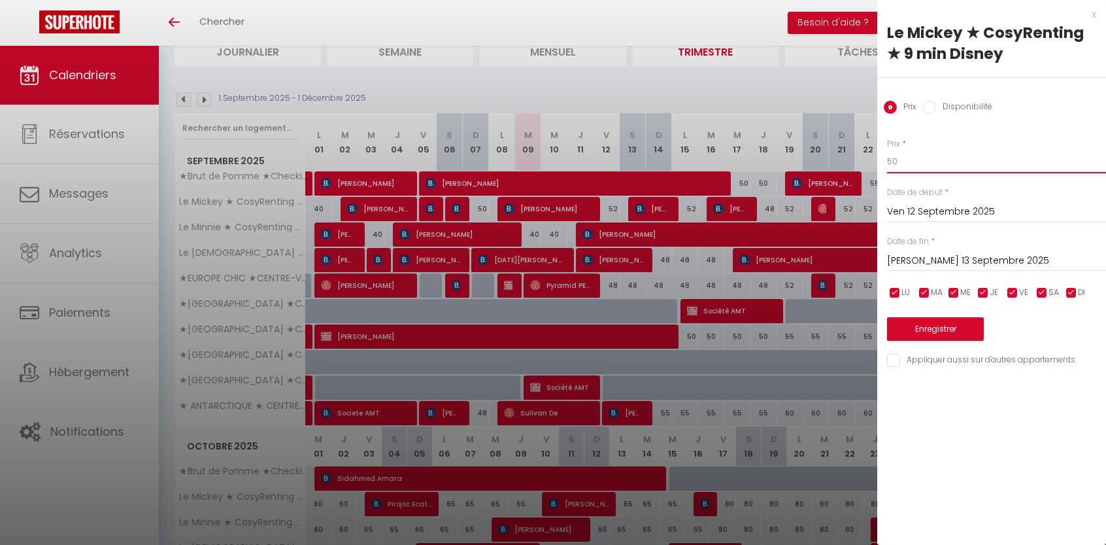
type input "50"
click at [935, 338] on button "Enregistrer" at bounding box center [935, 329] width 97 height 24
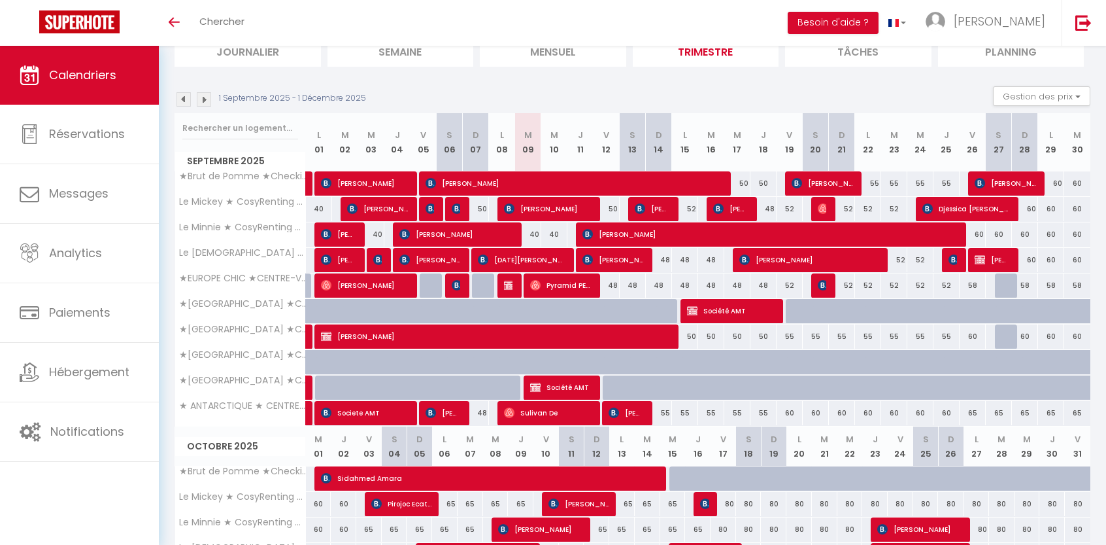
click at [771, 208] on div "48" at bounding box center [764, 209] width 26 height 24
type input "48"
type input "Jeu 18 Septembre 2025"
type input "Ven 19 Septembre 2025"
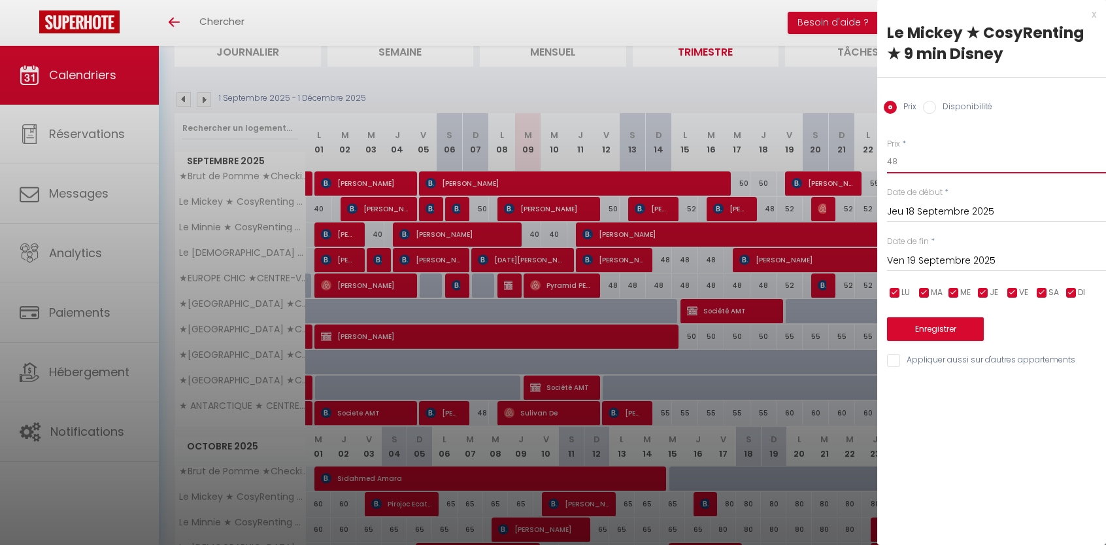
click at [938, 163] on input "48" at bounding box center [996, 162] width 219 height 24
type input "4"
type input "50"
click at [966, 260] on input "Ven 19 Septembre 2025" at bounding box center [996, 260] width 219 height 17
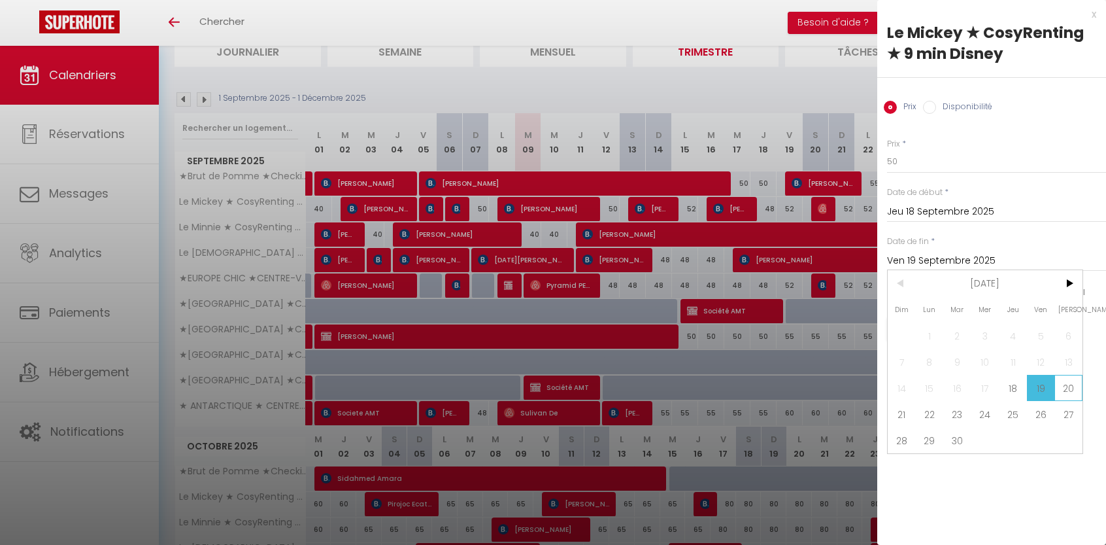
click at [1073, 385] on span "20" at bounding box center [1069, 388] width 28 height 26
type input "Sam 20 Septembre 2025"
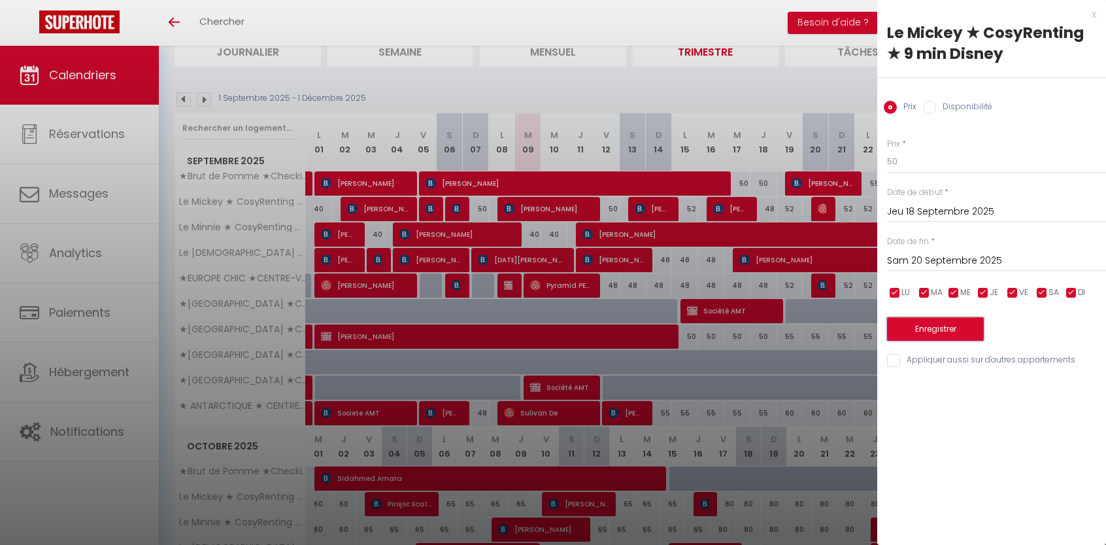
click at [948, 332] on button "Enregistrer" at bounding box center [935, 329] width 97 height 24
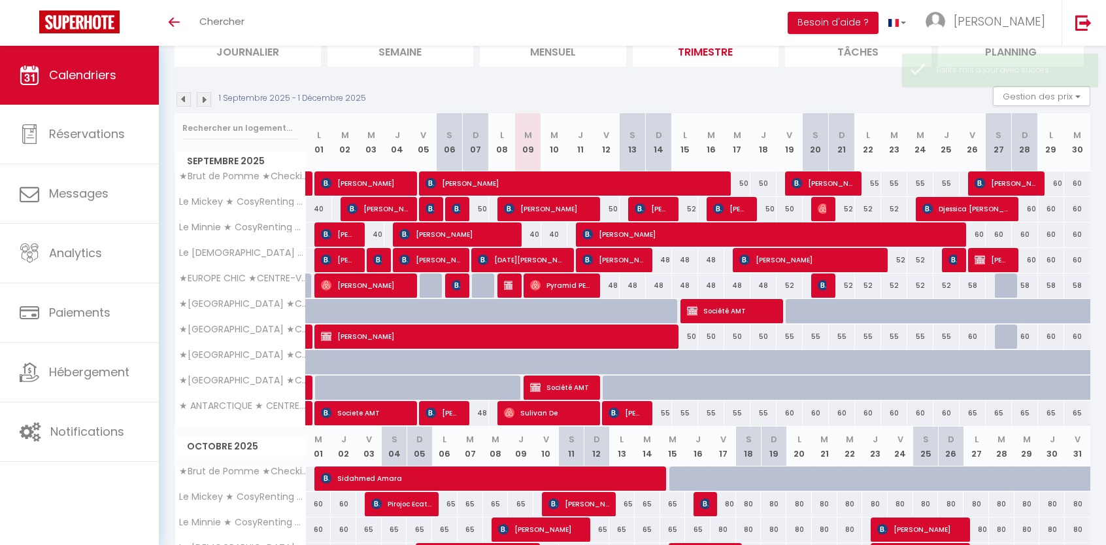
click at [696, 209] on div "52" at bounding box center [685, 209] width 26 height 24
type input "52"
type input "Lun 15 Septembre 2025"
type input "[DATE] Septembre 2025"
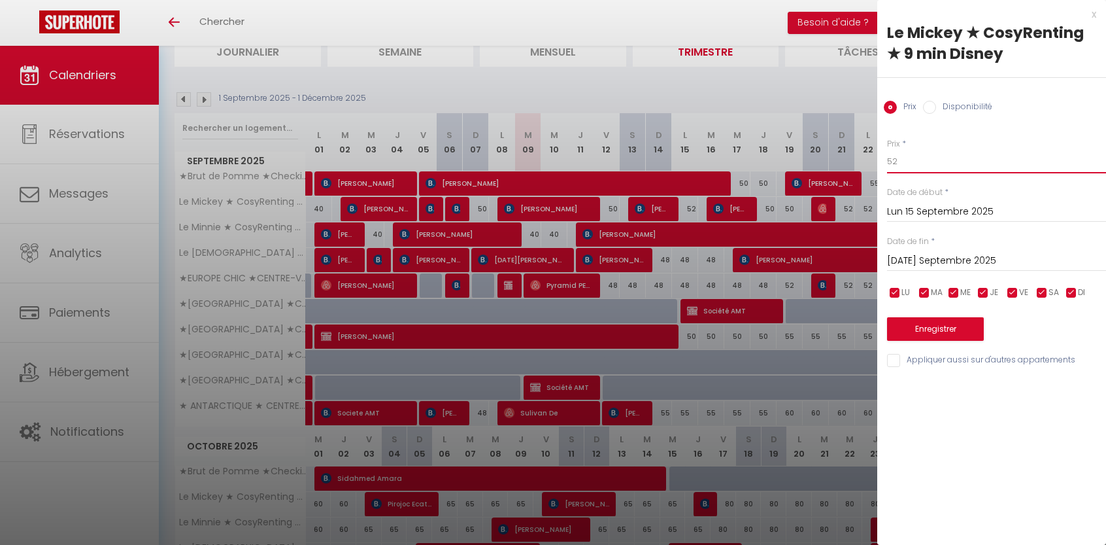
click at [934, 166] on input "52" at bounding box center [996, 162] width 219 height 24
type input "50"
click at [923, 330] on button "Enregistrer" at bounding box center [935, 329] width 97 height 24
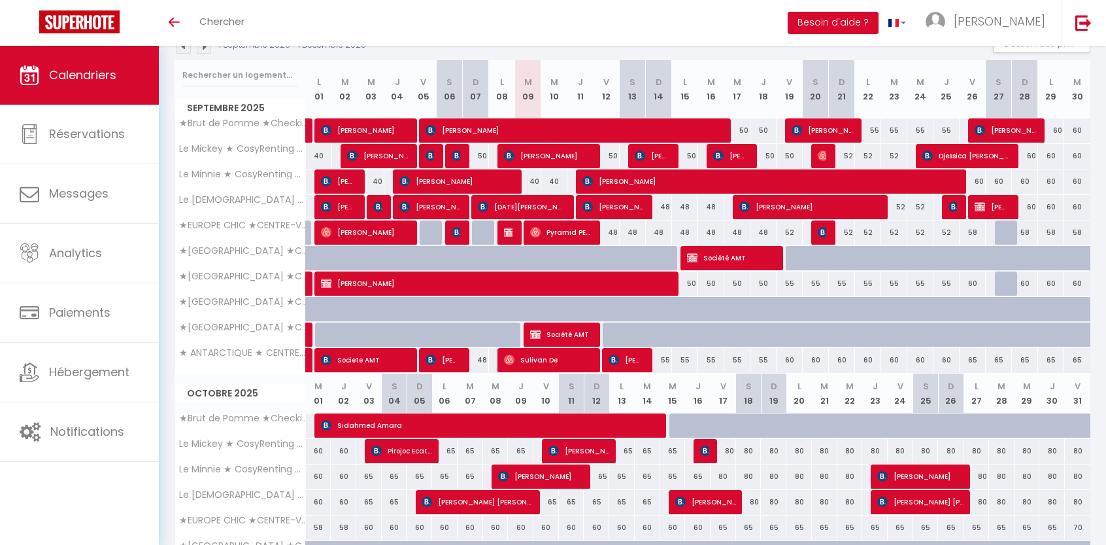
scroll to position [167, 0]
